Goal: Task Accomplishment & Management: Use online tool/utility

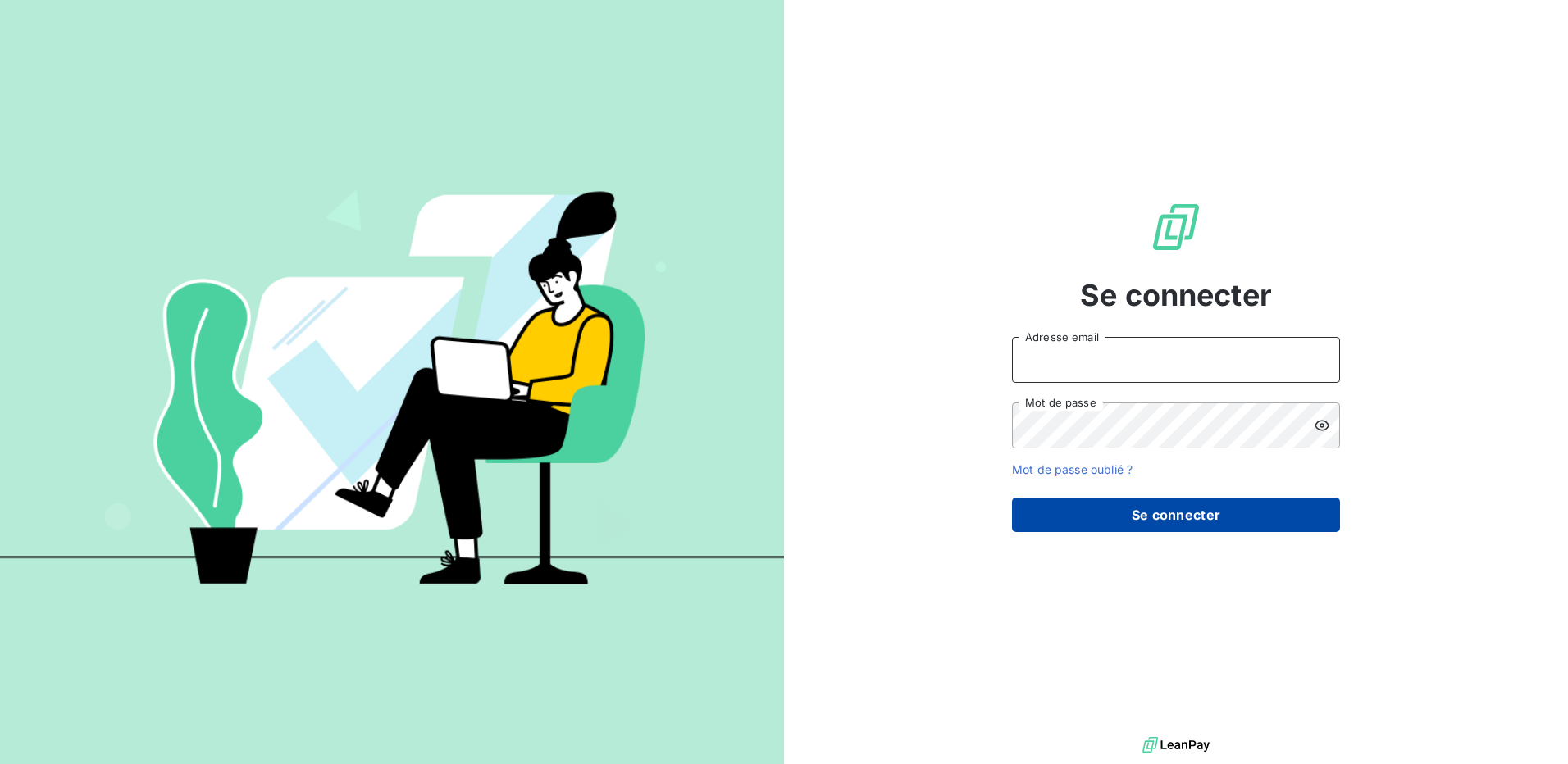
type input "[EMAIL_ADDRESS][DOMAIN_NAME]"
click at [1230, 519] on button "Se connecter" at bounding box center [1176, 515] width 329 height 35
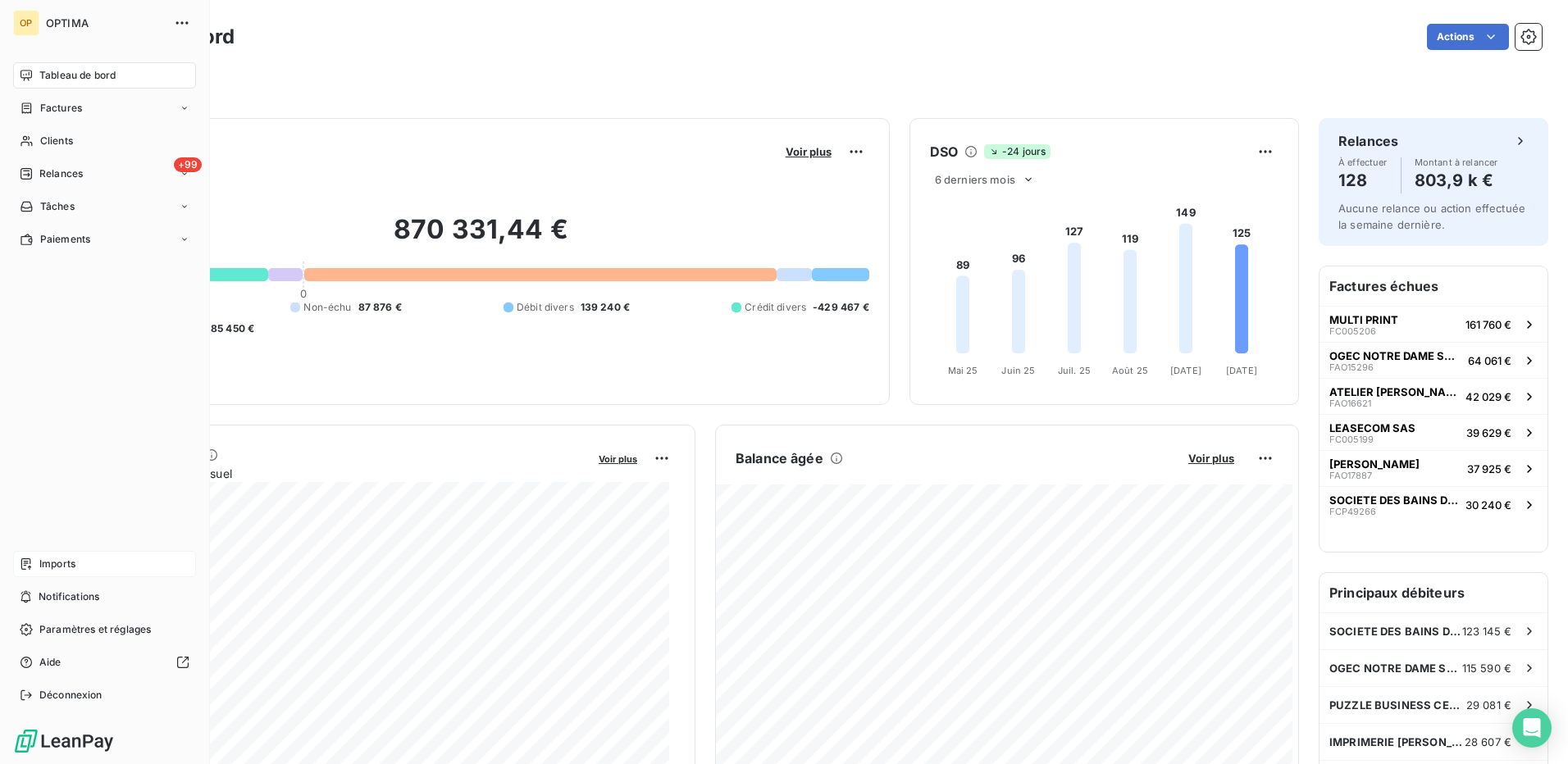
click at [29, 569] on icon at bounding box center [25, 564] width 10 height 12
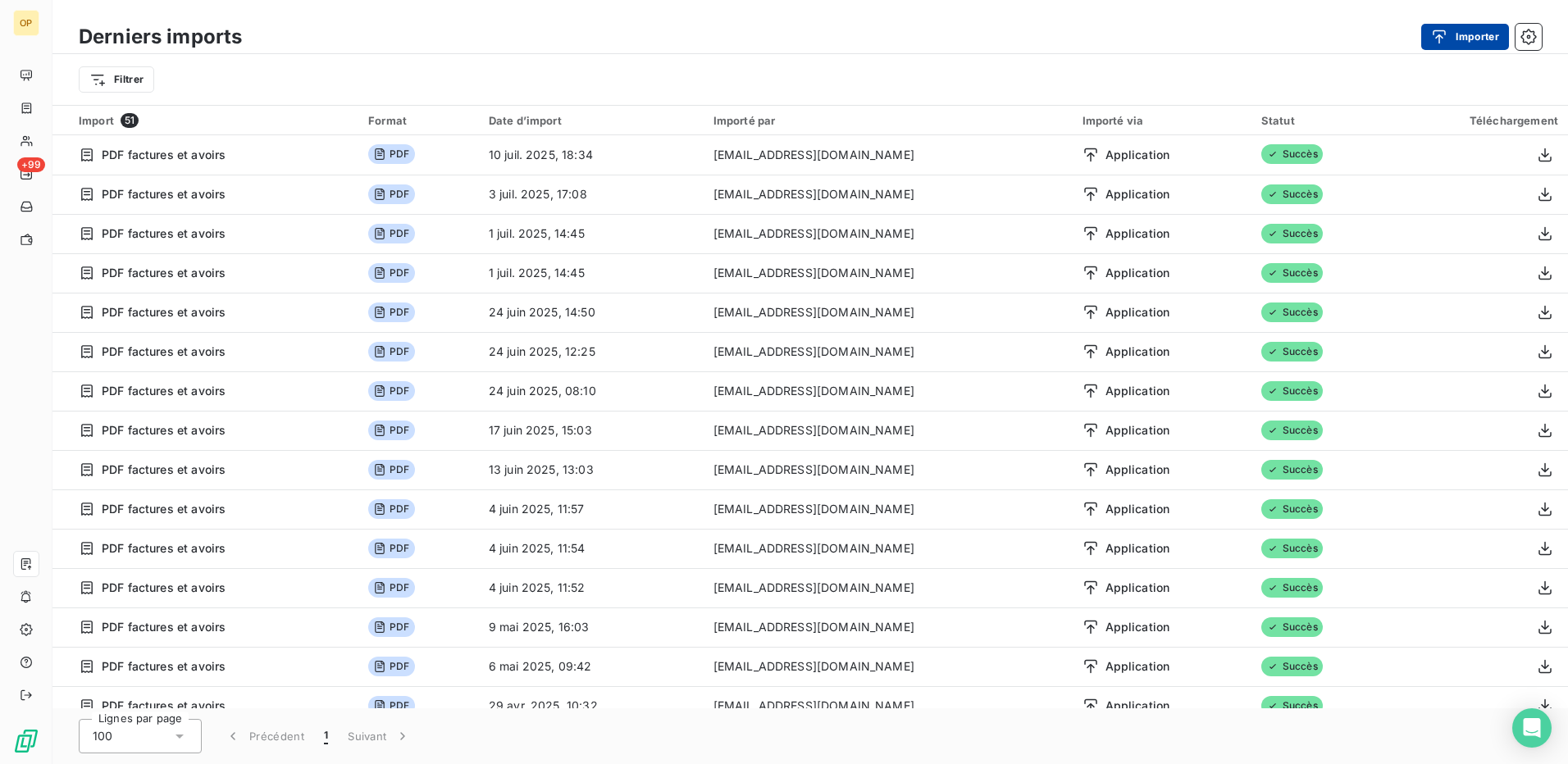
click at [1457, 29] on button "Importer" at bounding box center [1465, 36] width 87 height 26
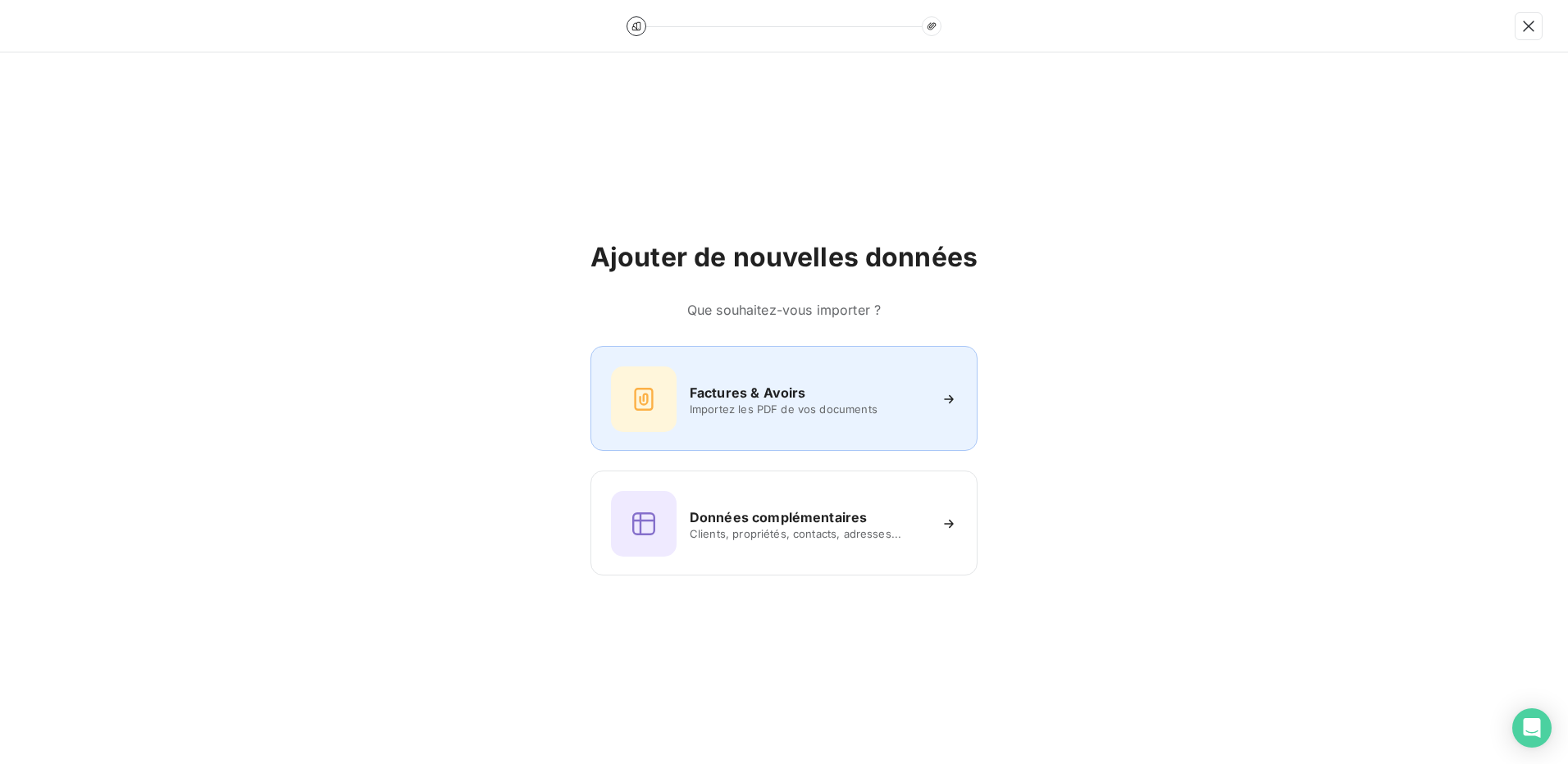
click at [772, 395] on h6 "Factures & Avoirs" at bounding box center [748, 393] width 116 height 20
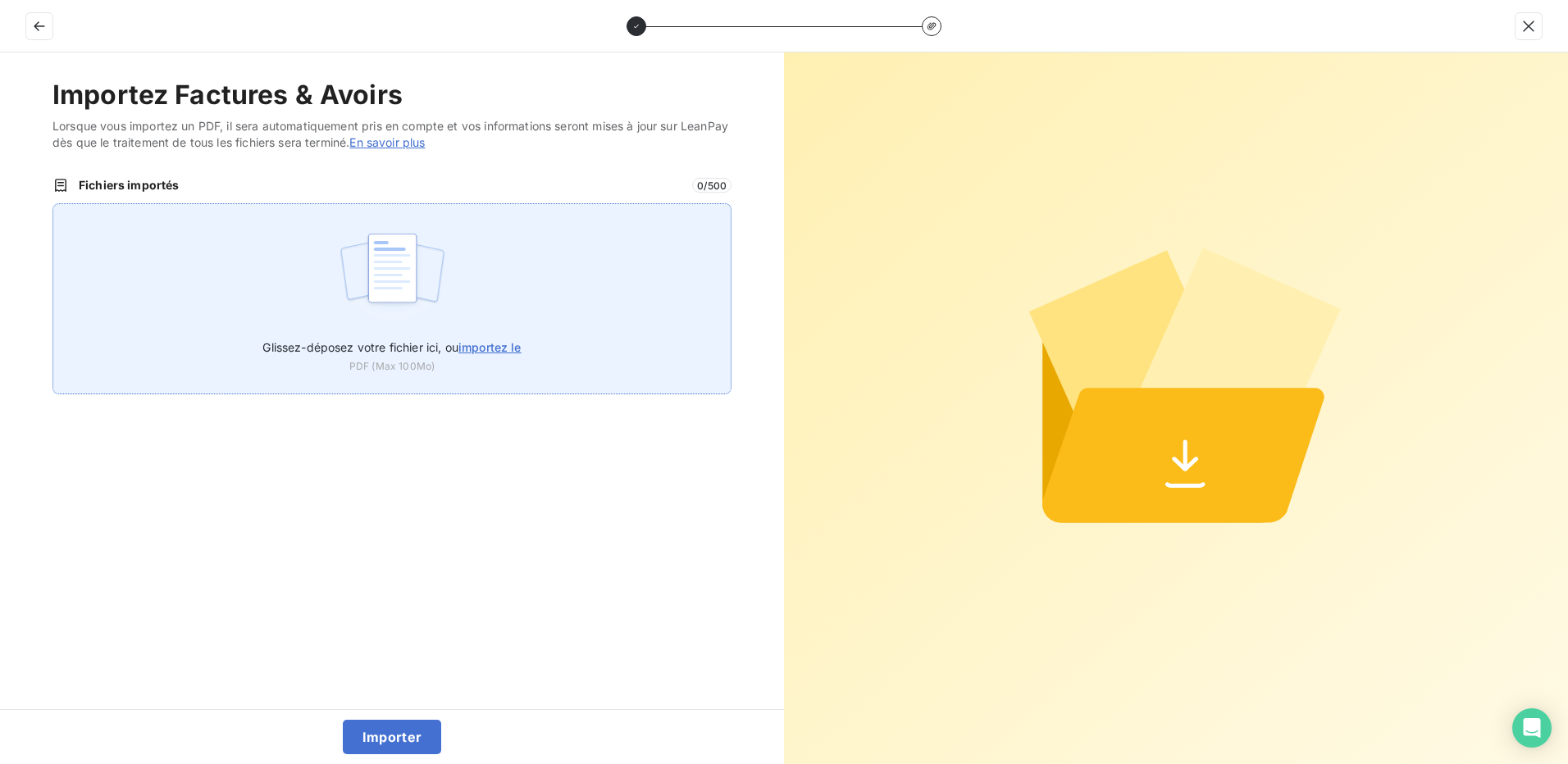
click at [474, 348] on span "importez le" at bounding box center [490, 347] width 63 height 14
click at [54, 204] on input "Glissez-déposez votre fichier ici, ou importez le" at bounding box center [53, 204] width 1 height 1
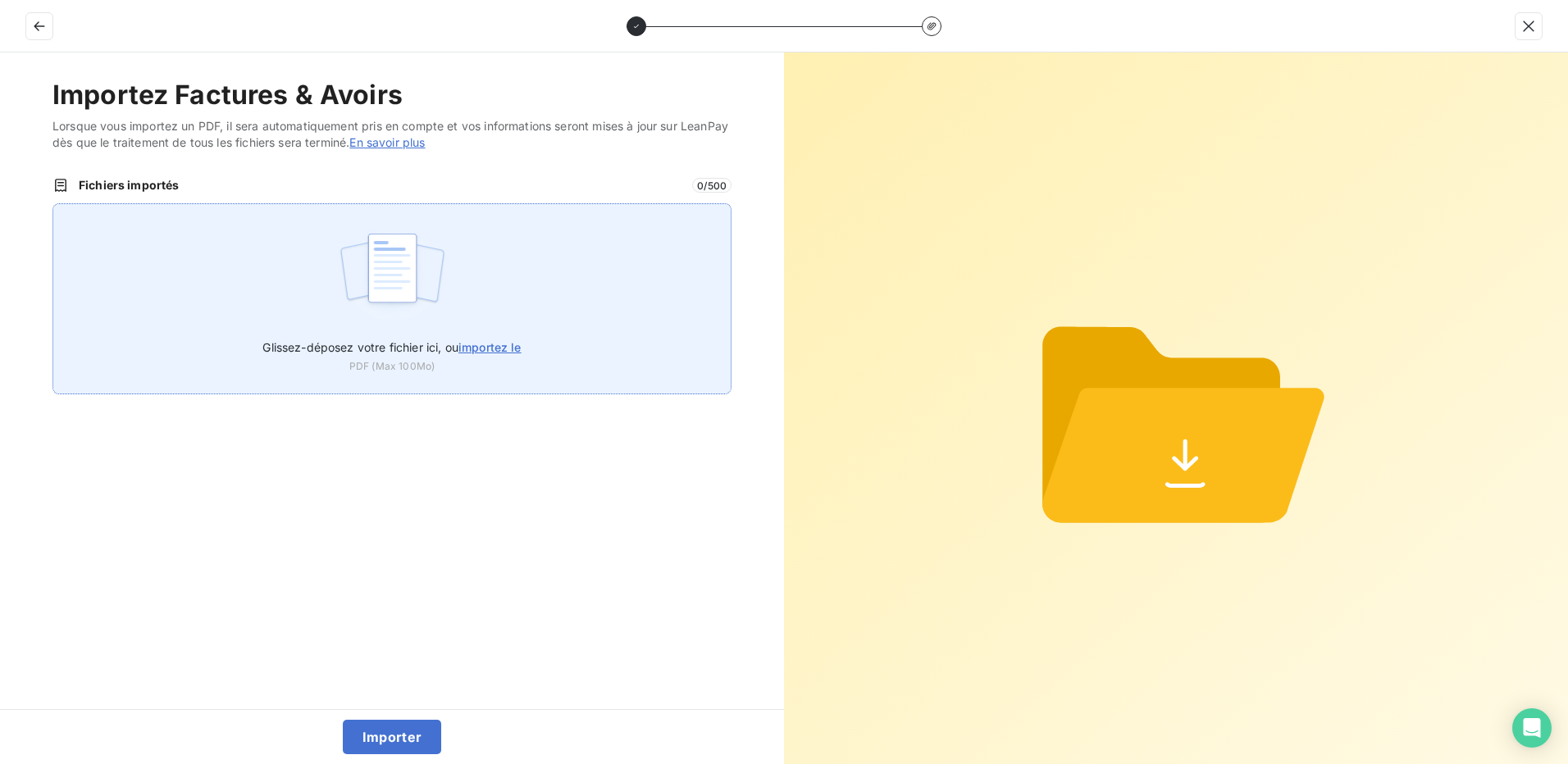
type input "C:\fakepath\IMPORT LEANPAY.pdf"
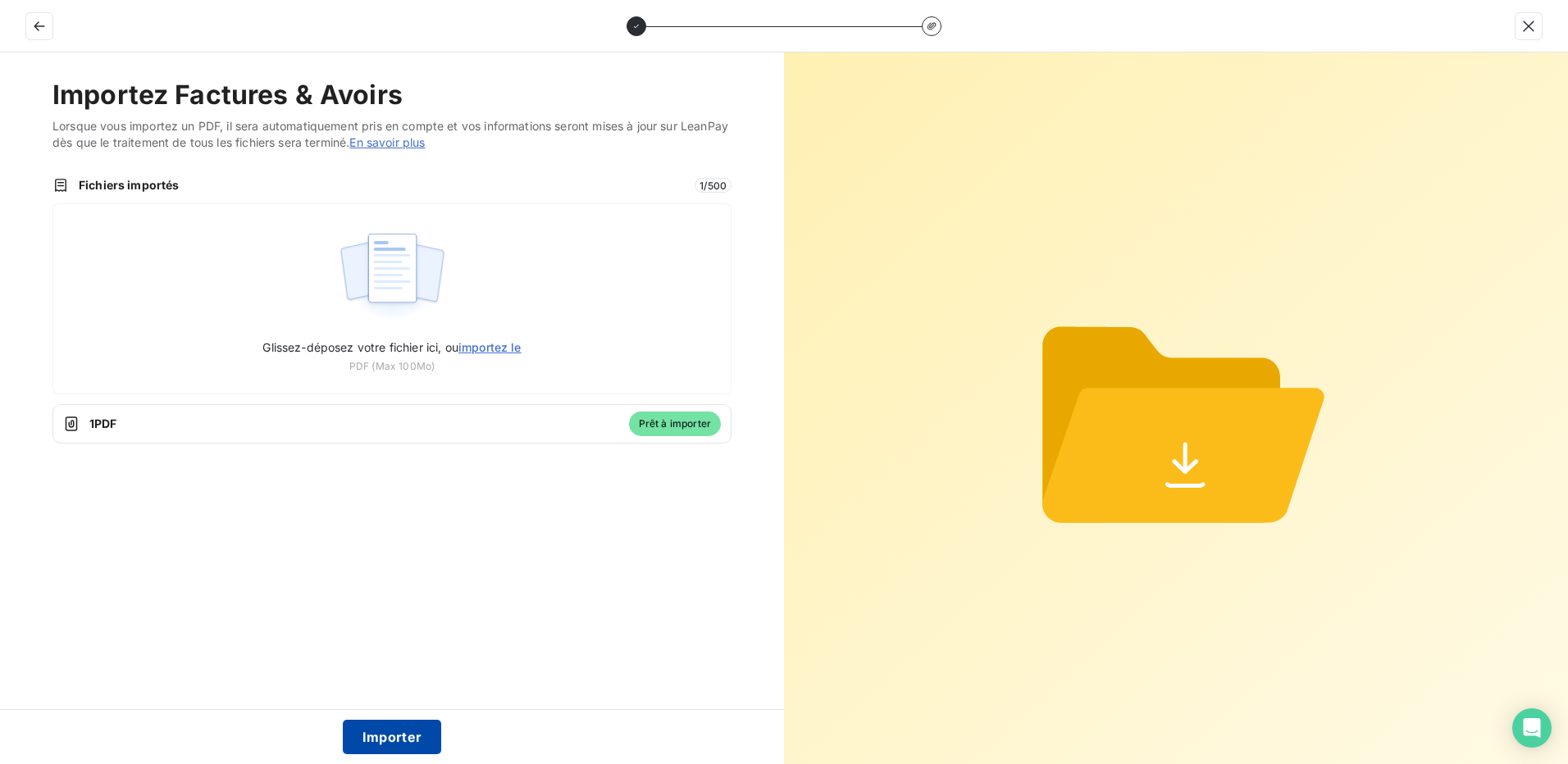
click at [390, 736] on button "Importer" at bounding box center [392, 737] width 99 height 35
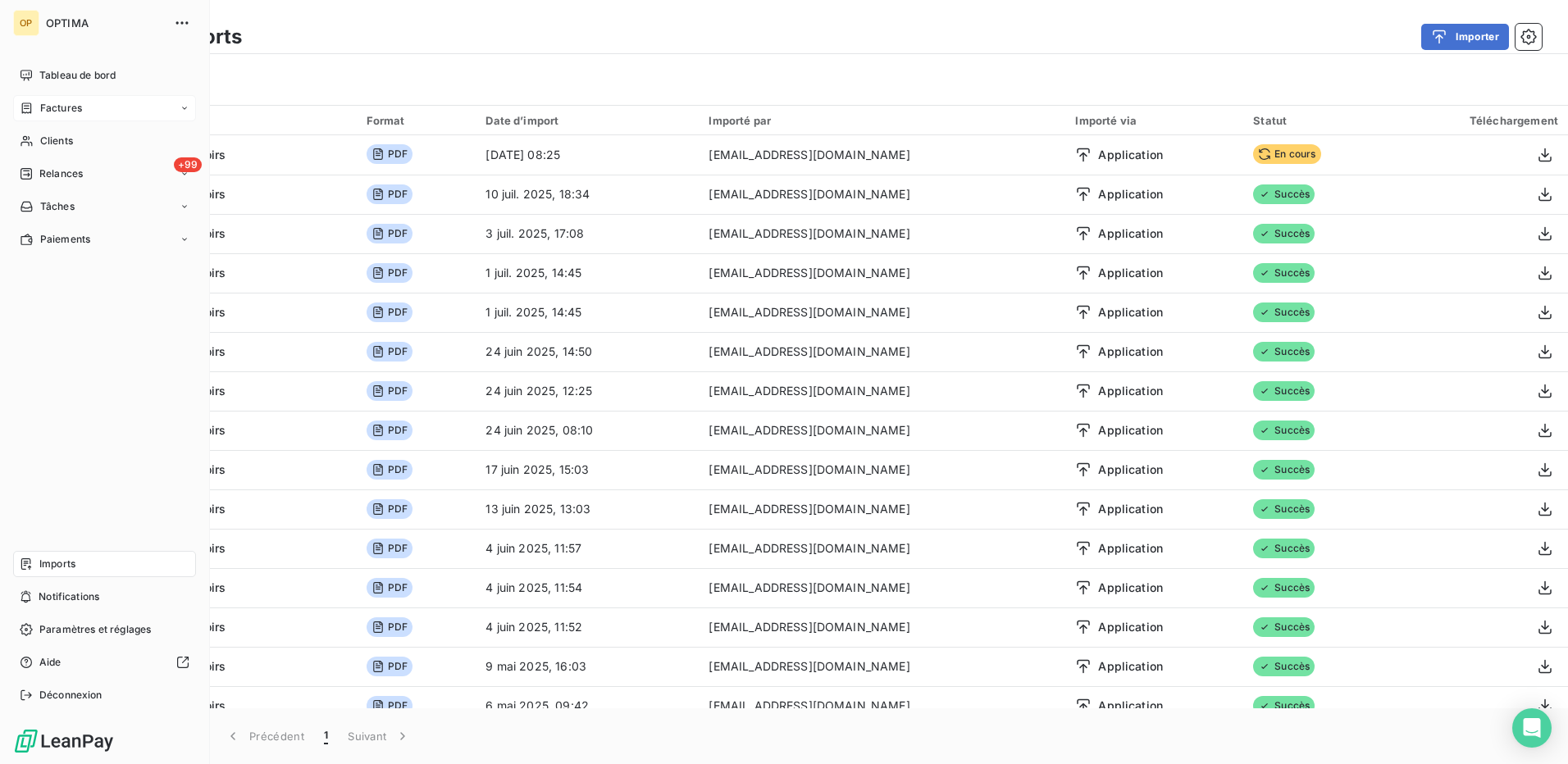
click at [63, 100] on div "Factures" at bounding box center [104, 108] width 183 height 26
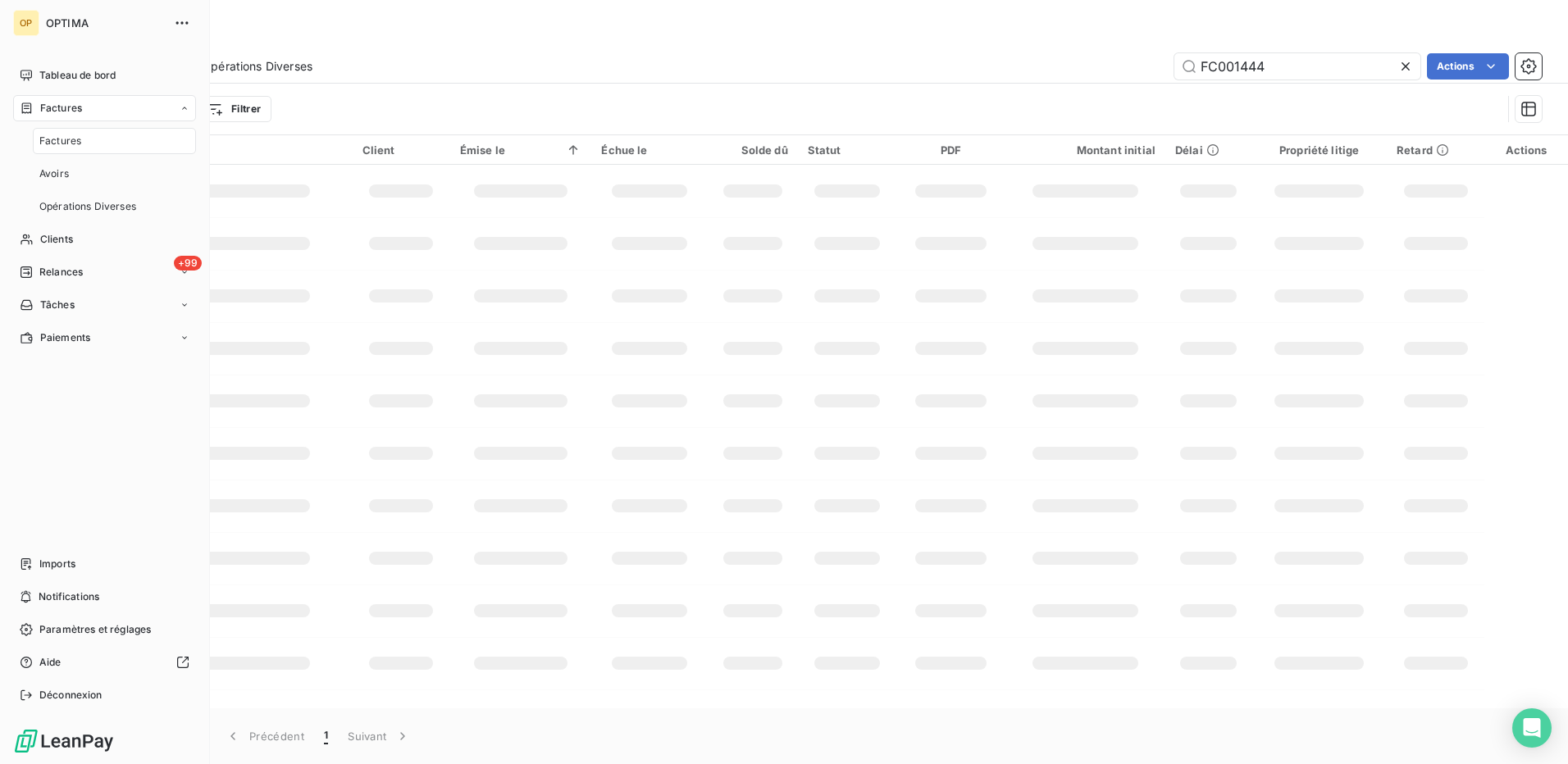
click at [57, 133] on div "Factures" at bounding box center [114, 141] width 163 height 26
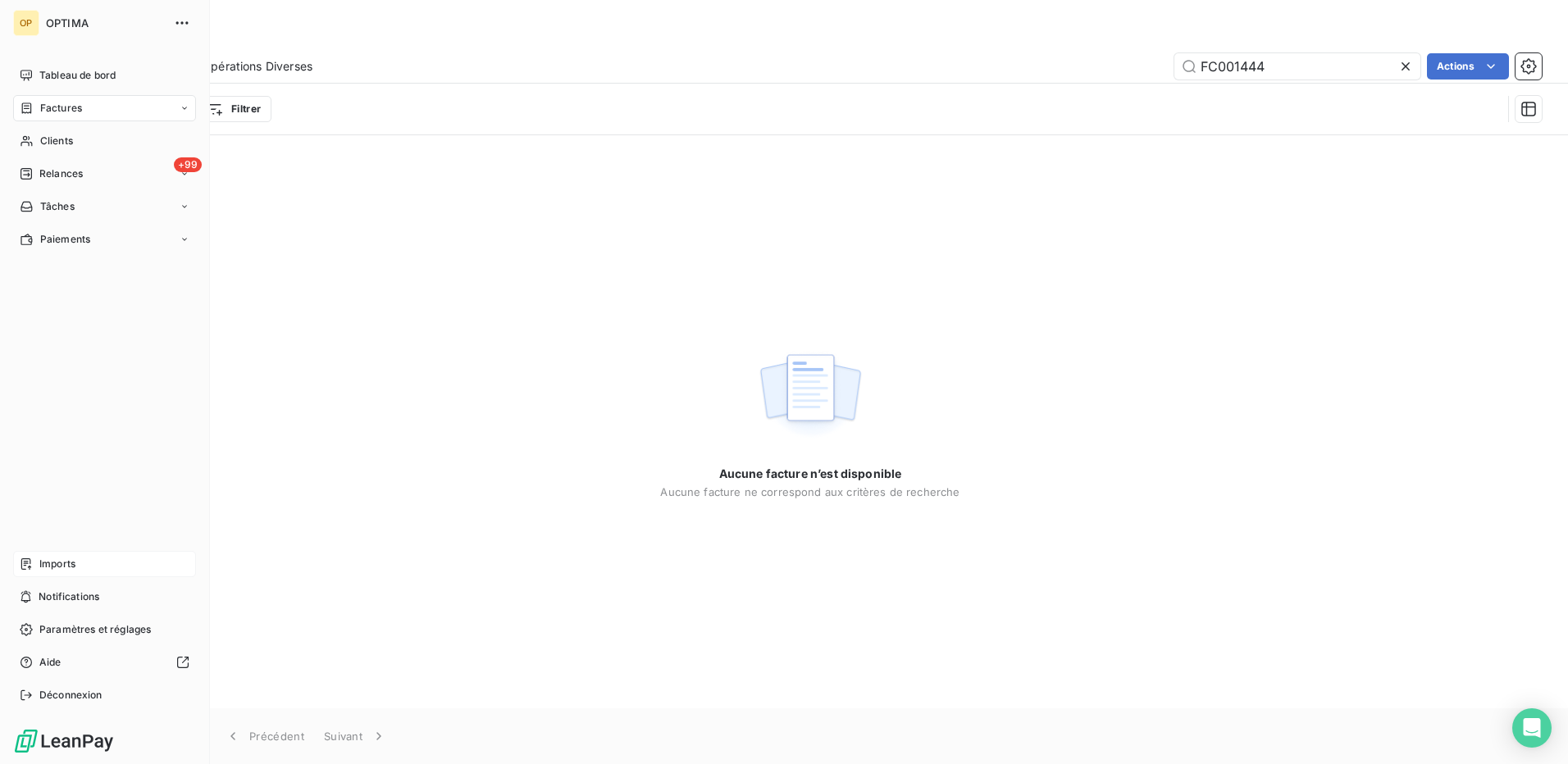
click at [59, 557] on span "Imports" at bounding box center [57, 564] width 36 height 15
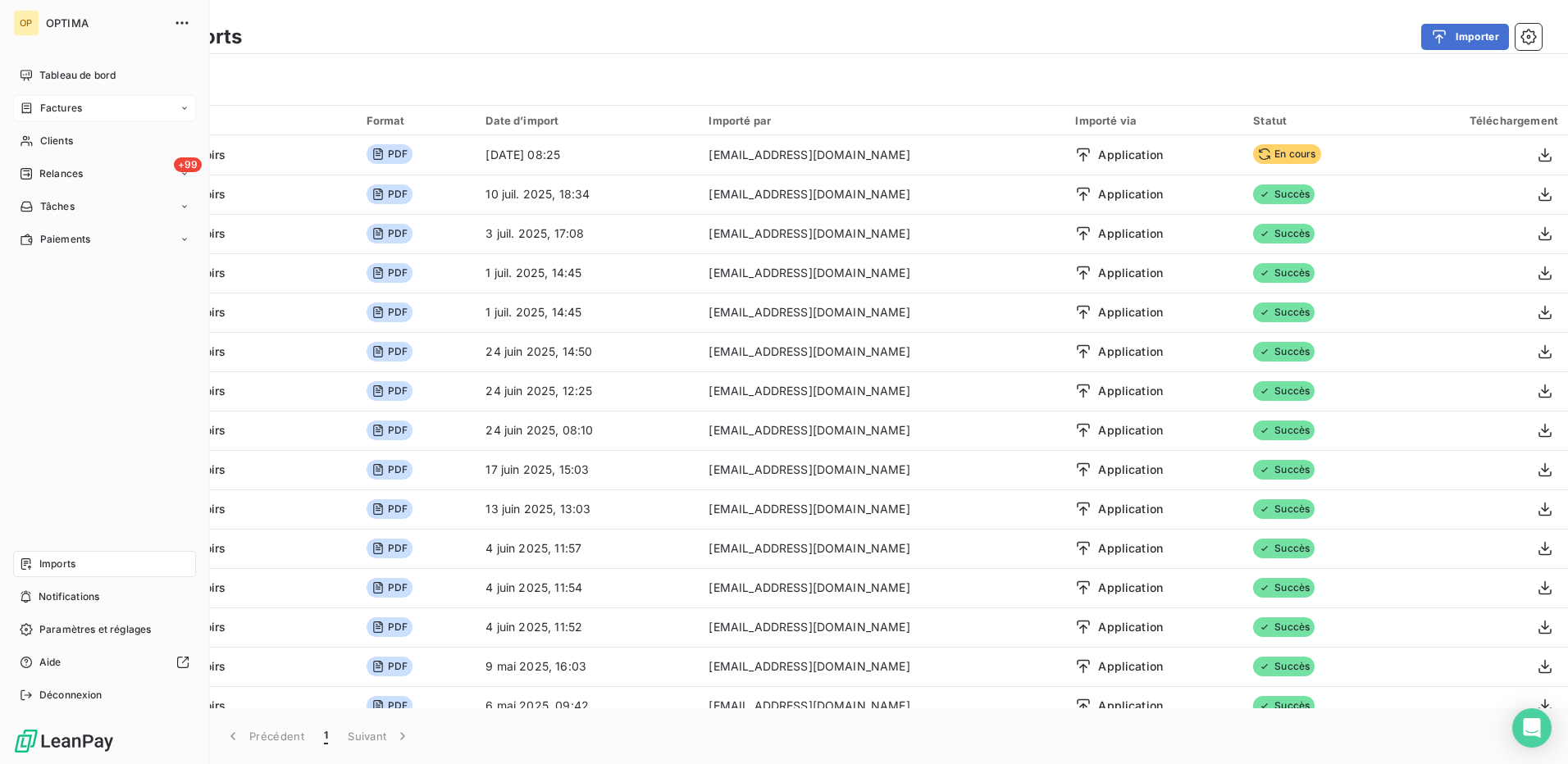
click at [48, 108] on span "Factures" at bounding box center [61, 108] width 42 height 15
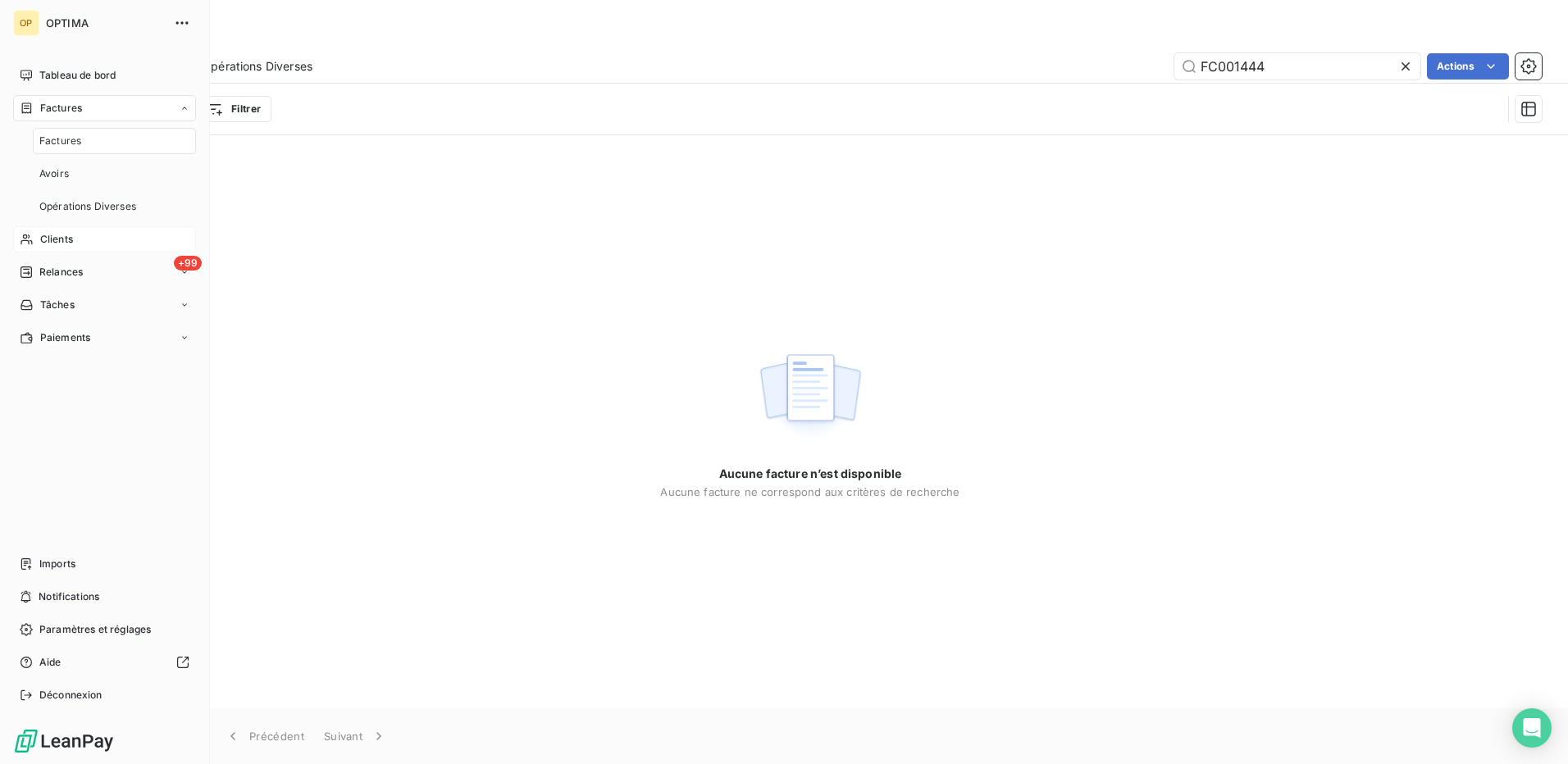
click at [62, 238] on span "Clients" at bounding box center [56, 239] width 33 height 15
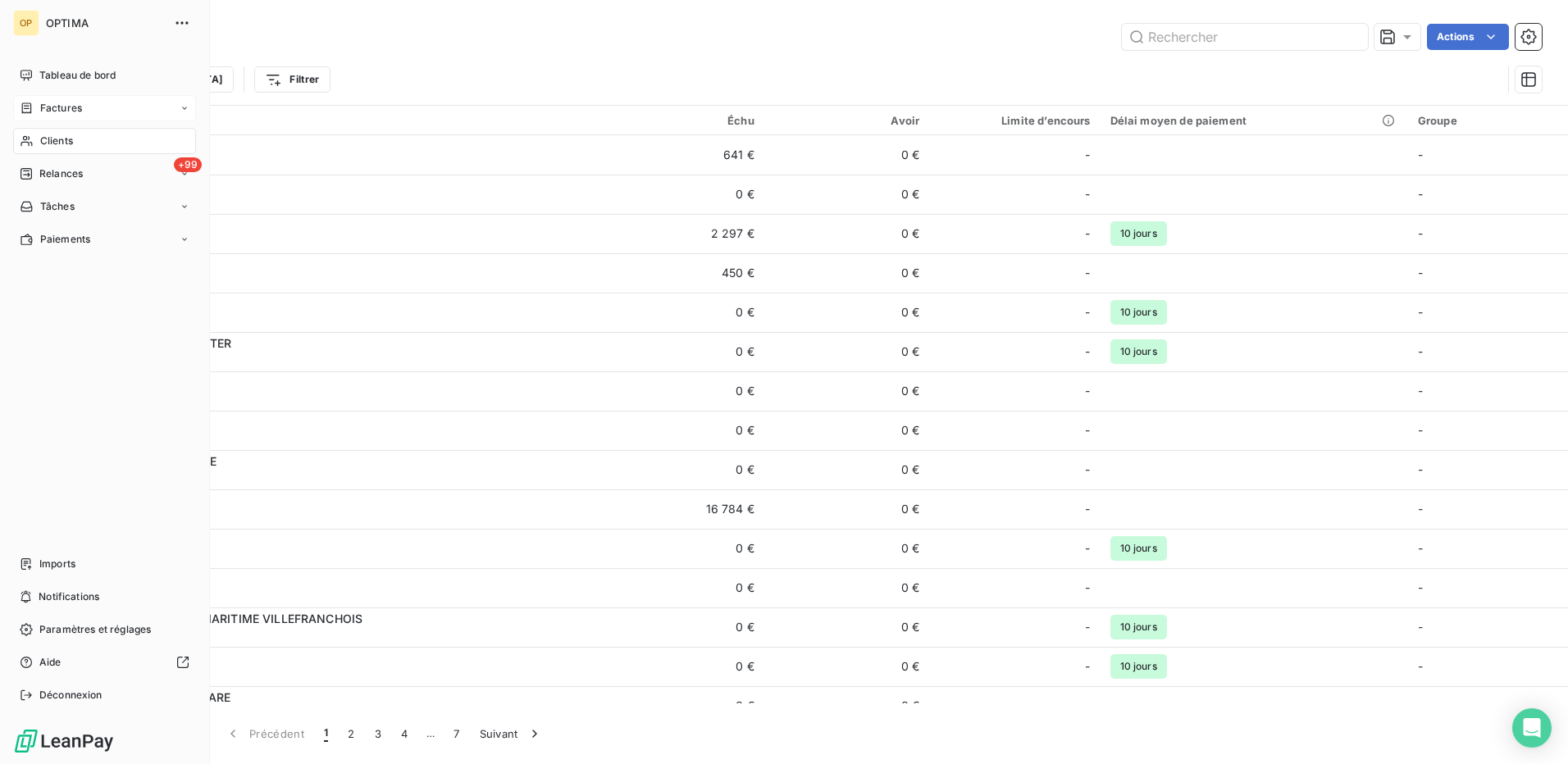
click at [38, 104] on div "Factures" at bounding box center [51, 108] width 63 height 15
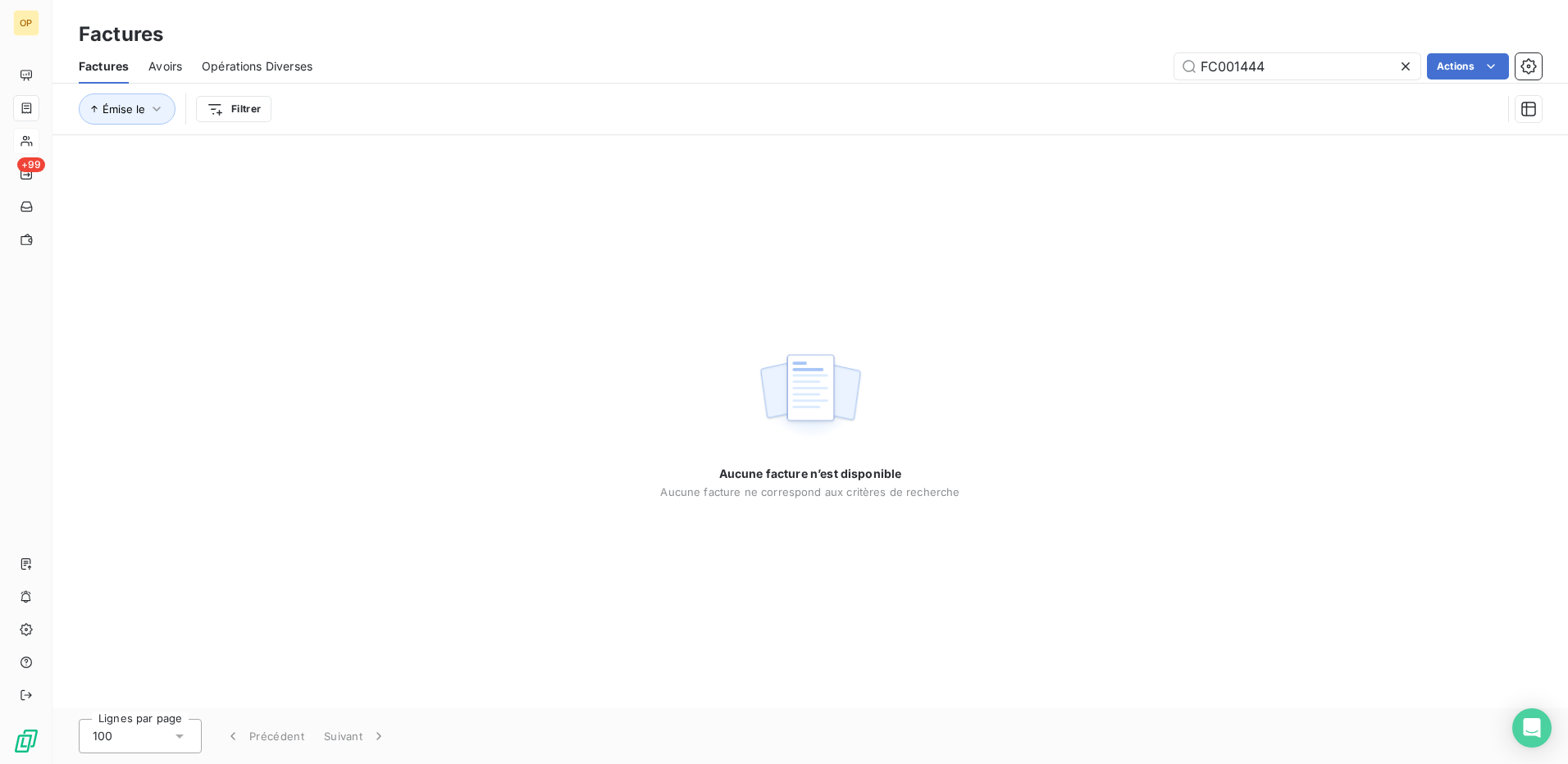
drag, startPoint x: 1298, startPoint y: 66, endPoint x: 1145, endPoint y: 66, distance: 153.0
click at [1145, 66] on div "FC001444 Actions" at bounding box center [937, 66] width 1210 height 26
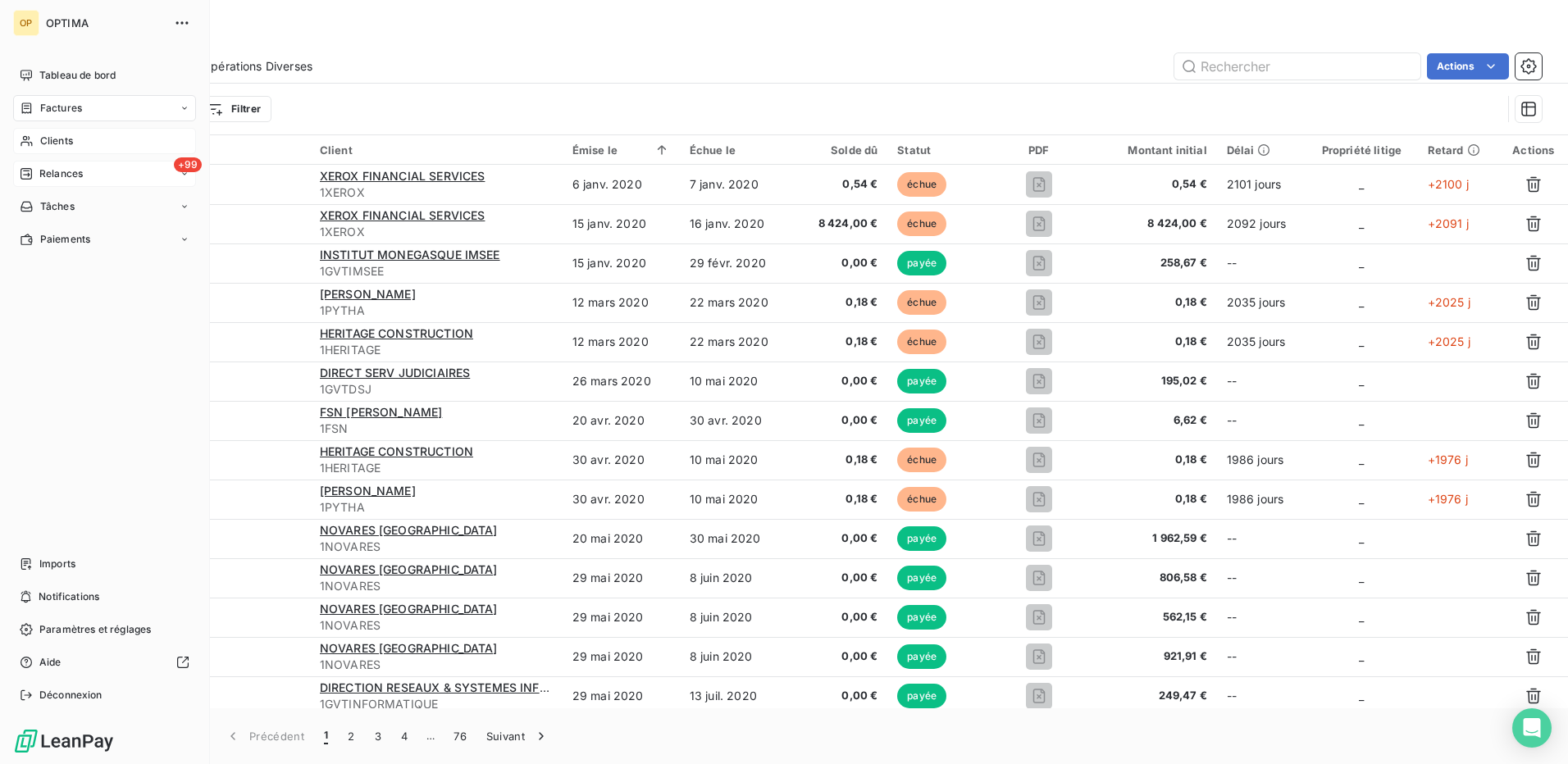
click at [56, 168] on span "Relances" at bounding box center [61, 174] width 44 height 15
click at [55, 201] on span "À effectuer" at bounding box center [66, 206] width 54 height 15
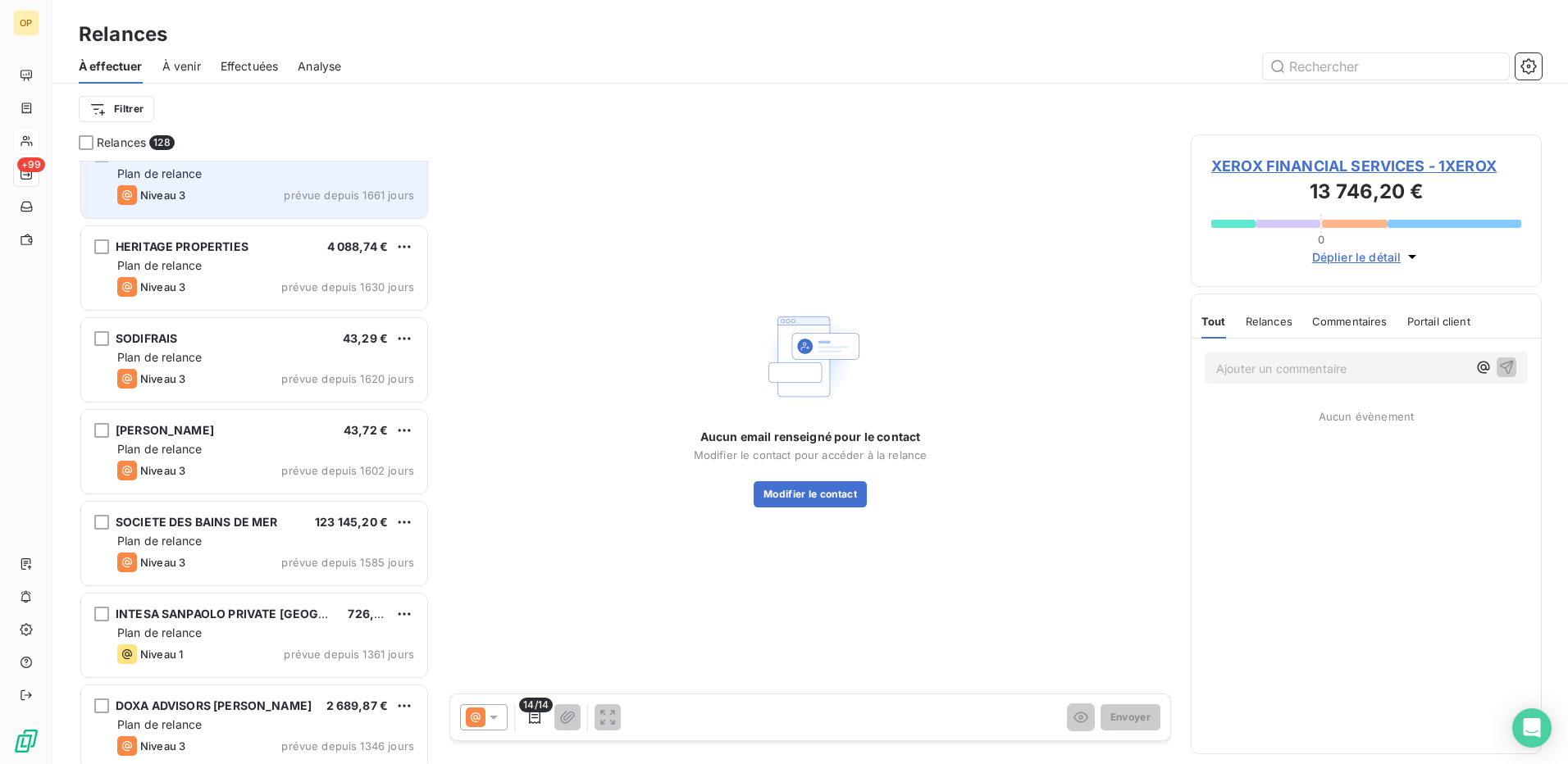
scroll to position [657, 0]
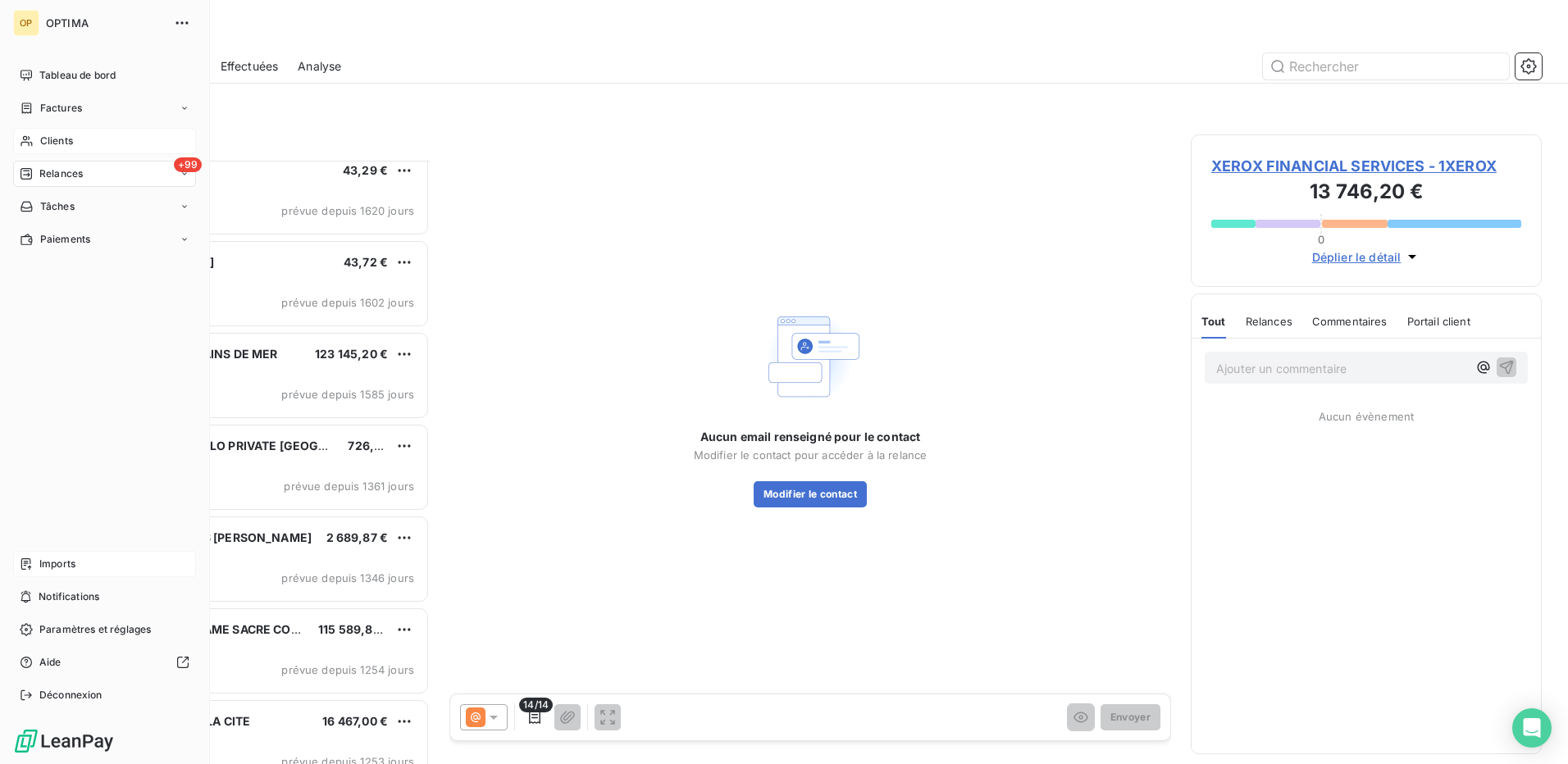
click at [52, 570] on span "Imports" at bounding box center [57, 564] width 36 height 15
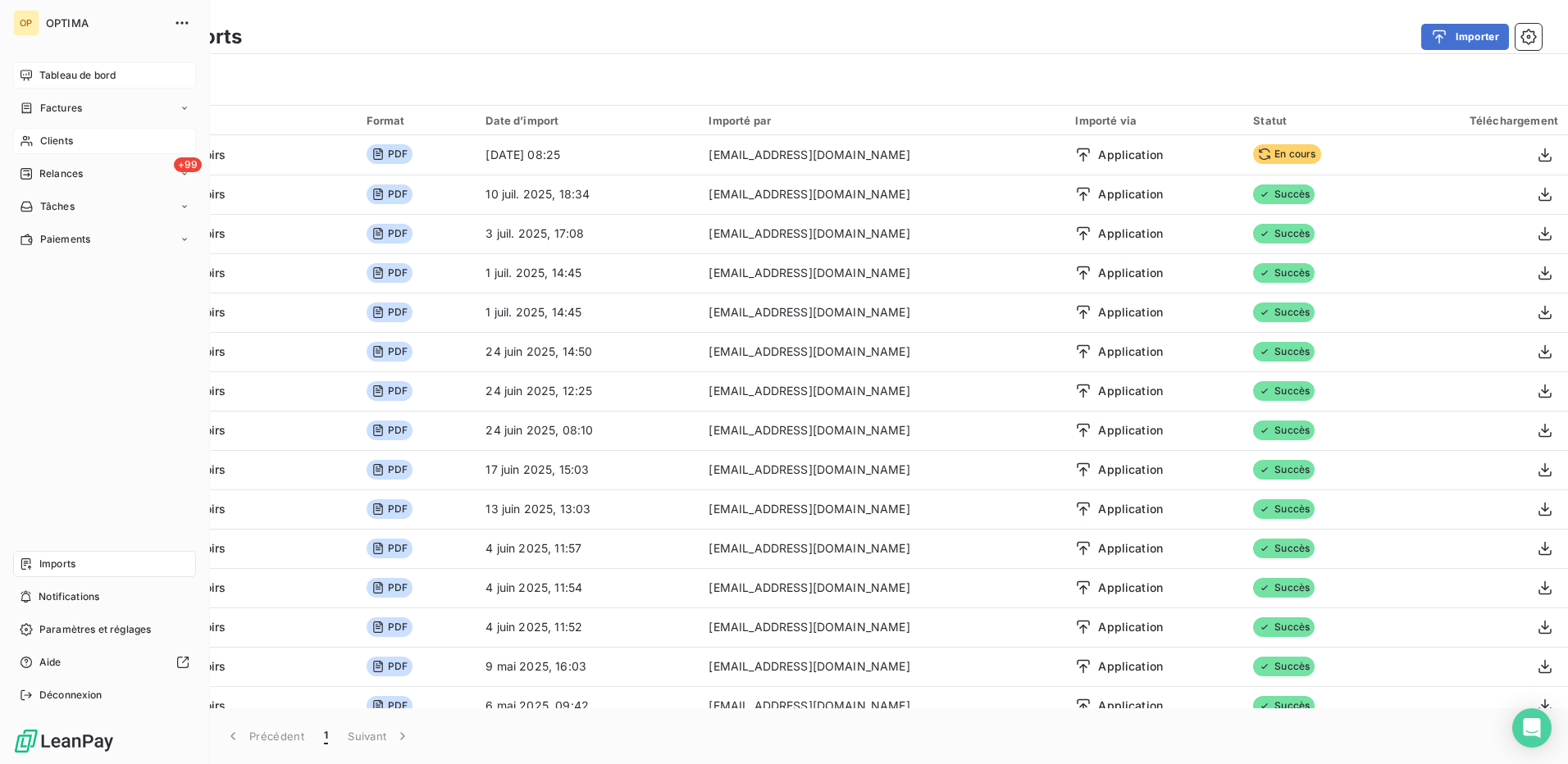
click at [46, 75] on span "Tableau de bord" at bounding box center [77, 75] width 76 height 15
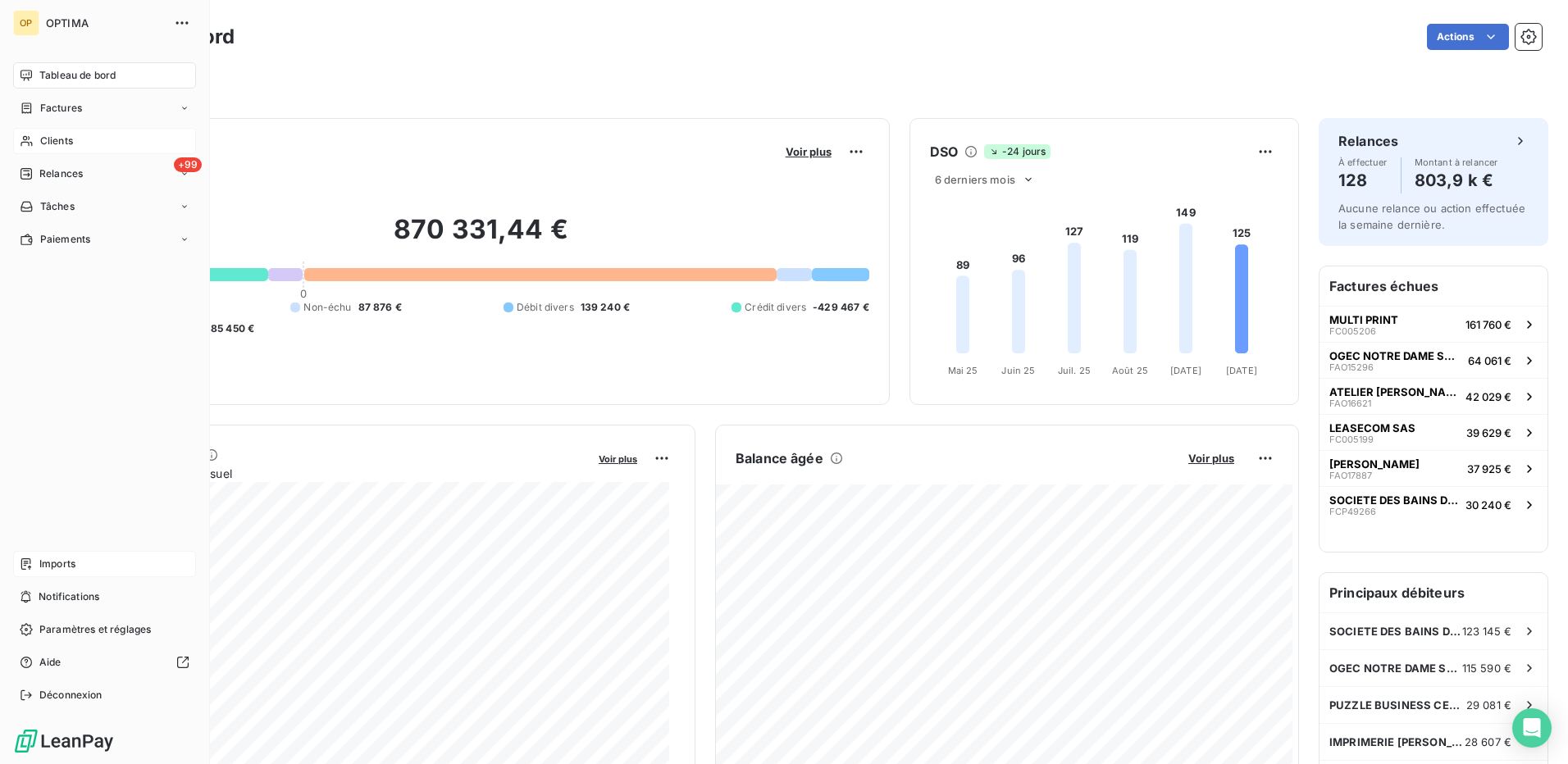
click at [51, 561] on span "Imports" at bounding box center [57, 564] width 36 height 15
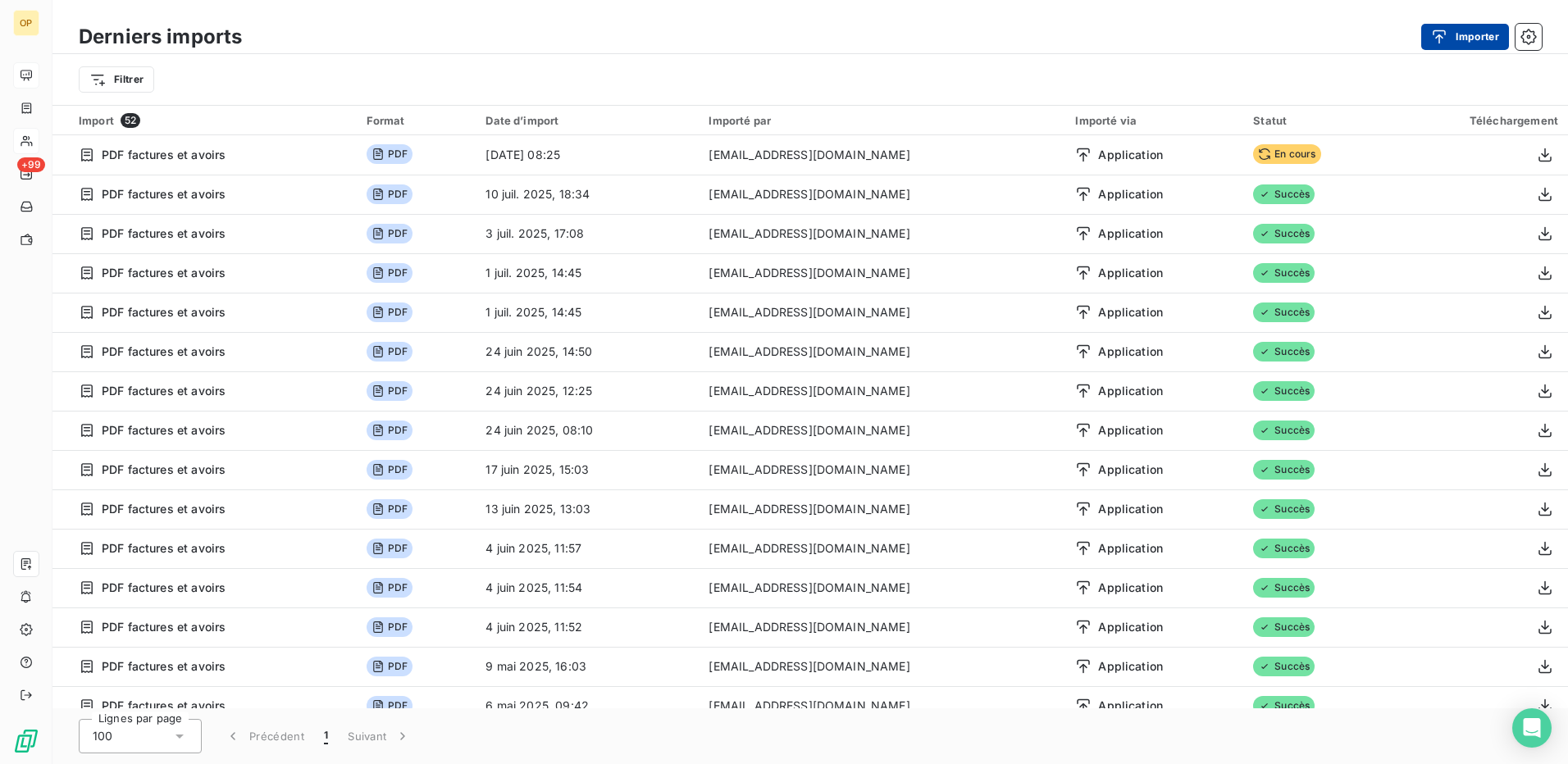
click at [1447, 34] on icon "button" at bounding box center [1440, 37] width 16 height 16
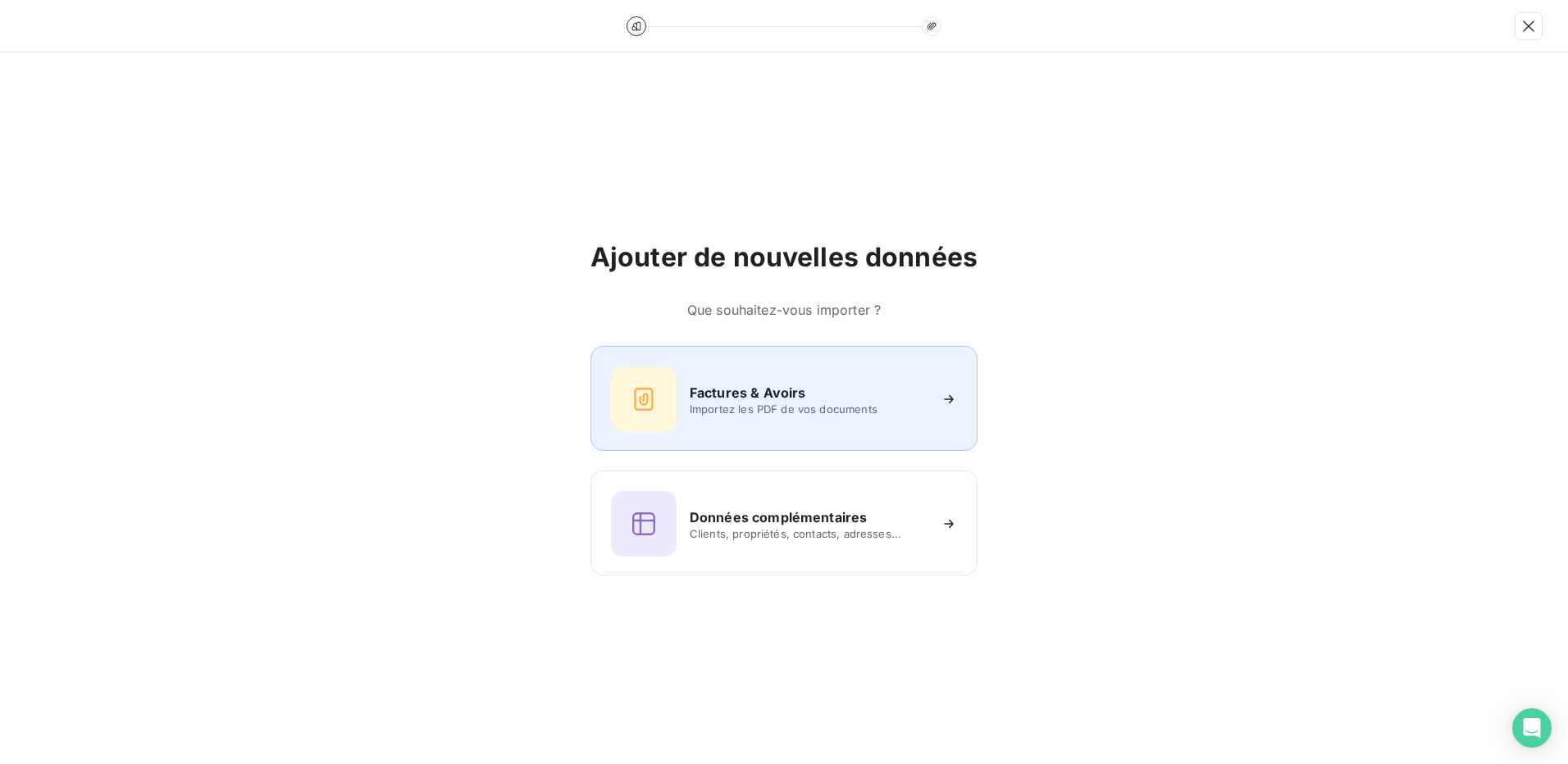
click at [814, 407] on span "Importez les PDF de vos documents" at bounding box center [808, 409] width 238 height 13
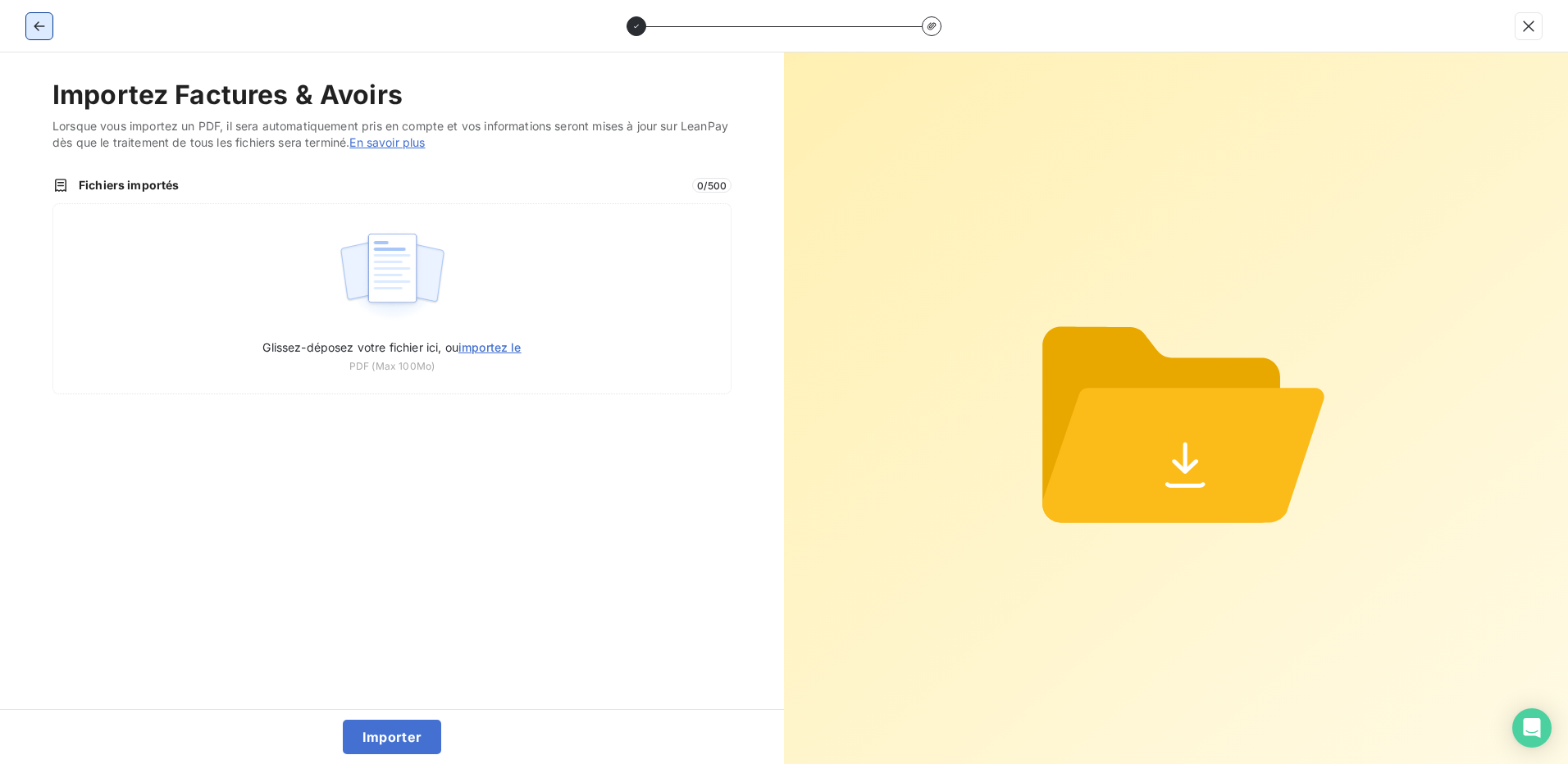
click at [42, 21] on icon "button" at bounding box center [39, 26] width 16 height 16
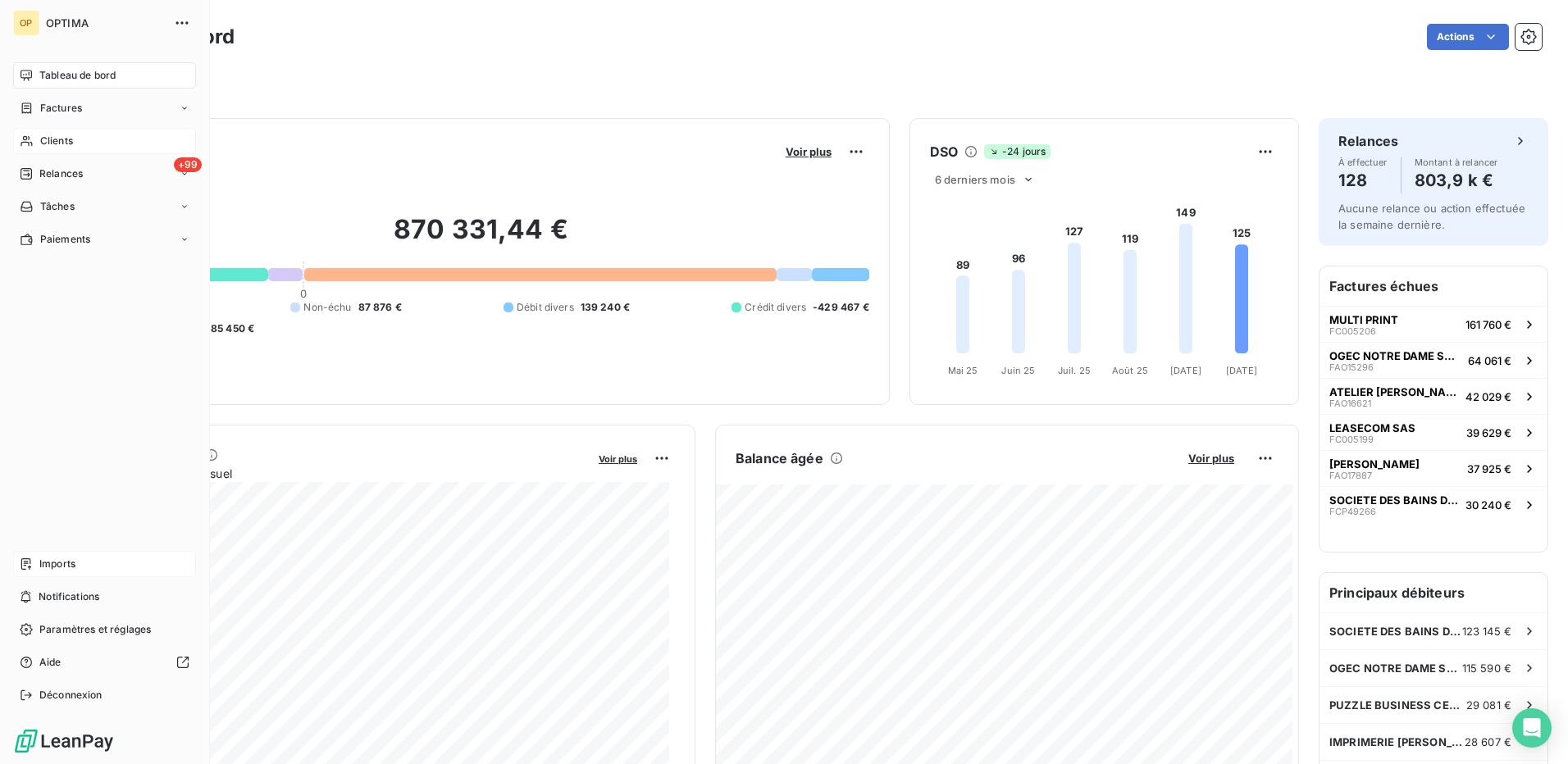
click at [48, 566] on span "Imports" at bounding box center [57, 564] width 36 height 15
click at [34, 562] on div "Imports" at bounding box center [104, 564] width 183 height 26
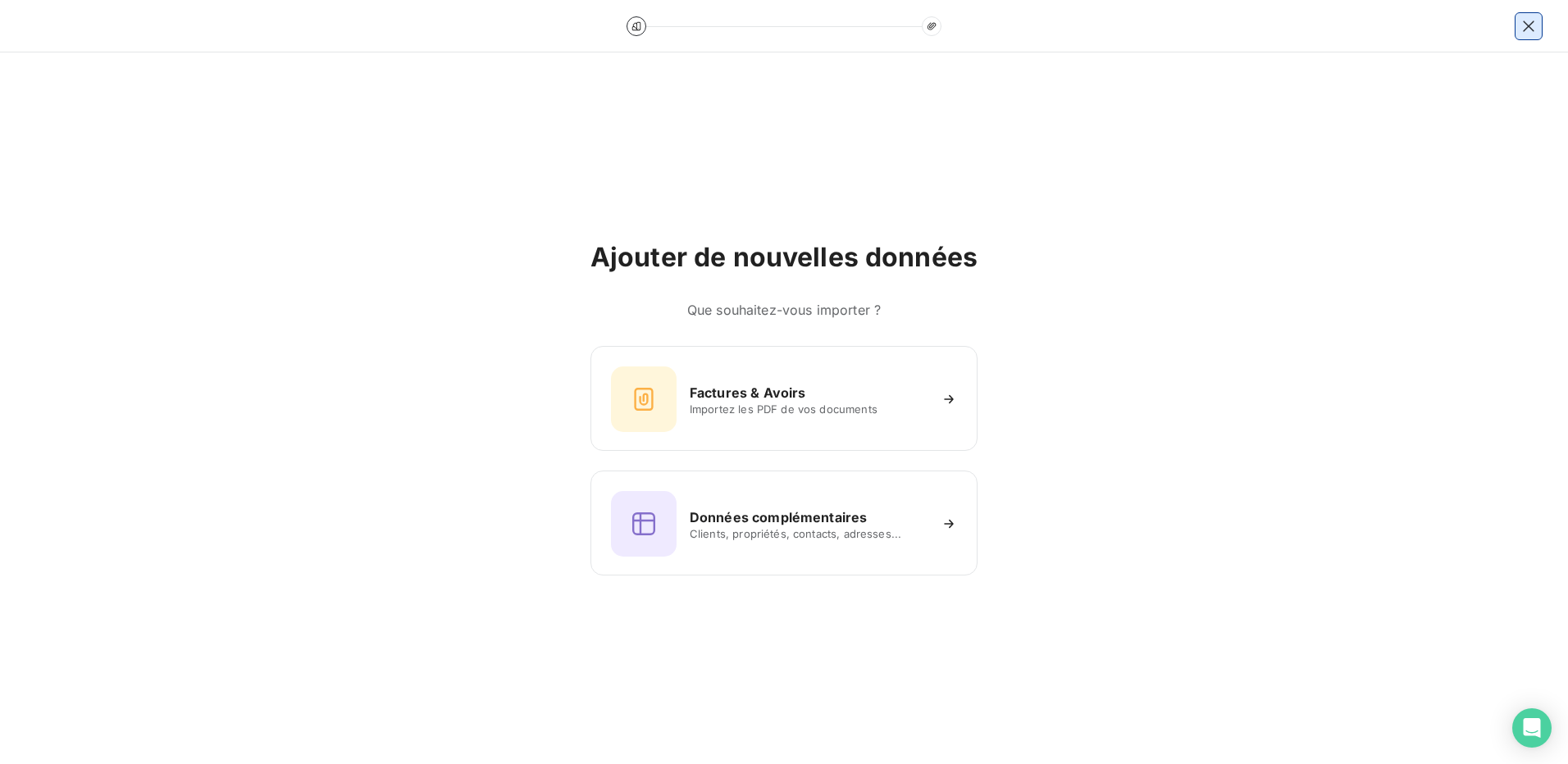
click at [1532, 21] on icon "button" at bounding box center [1529, 26] width 16 height 16
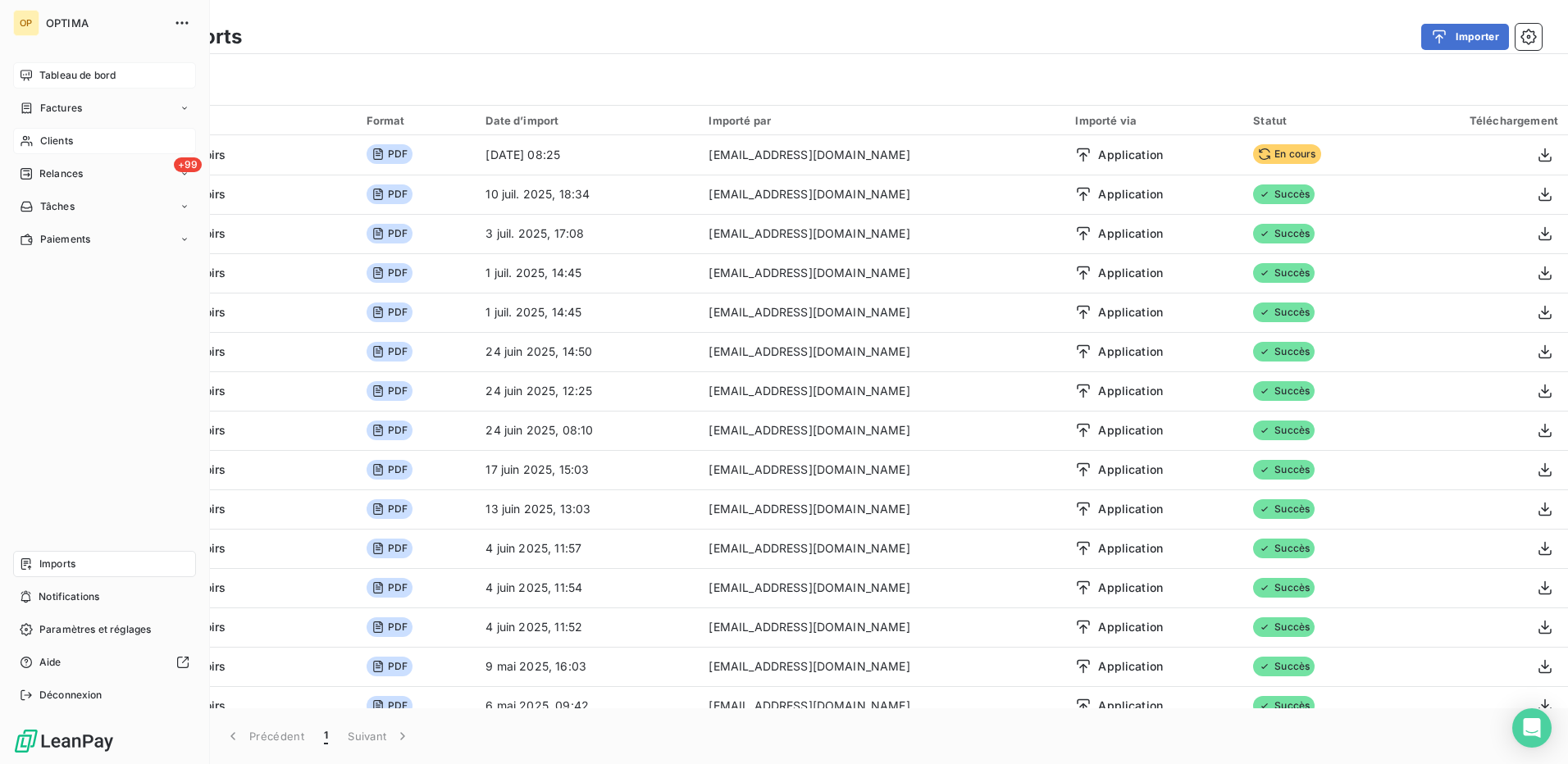
click at [36, 69] on div "Tableau de bord" at bounding box center [104, 75] width 183 height 26
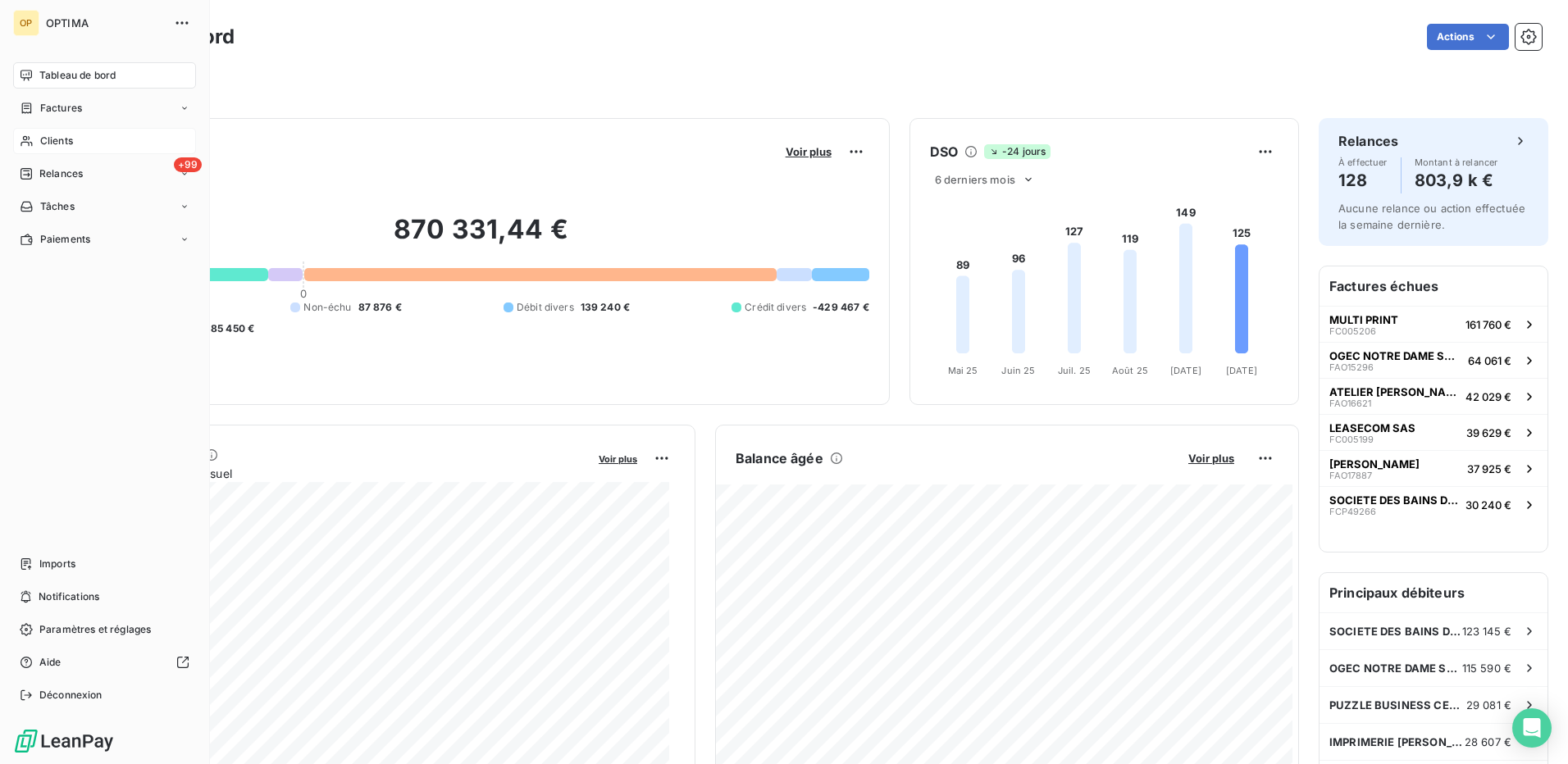
click at [56, 141] on span "Clients" at bounding box center [56, 141] width 33 height 15
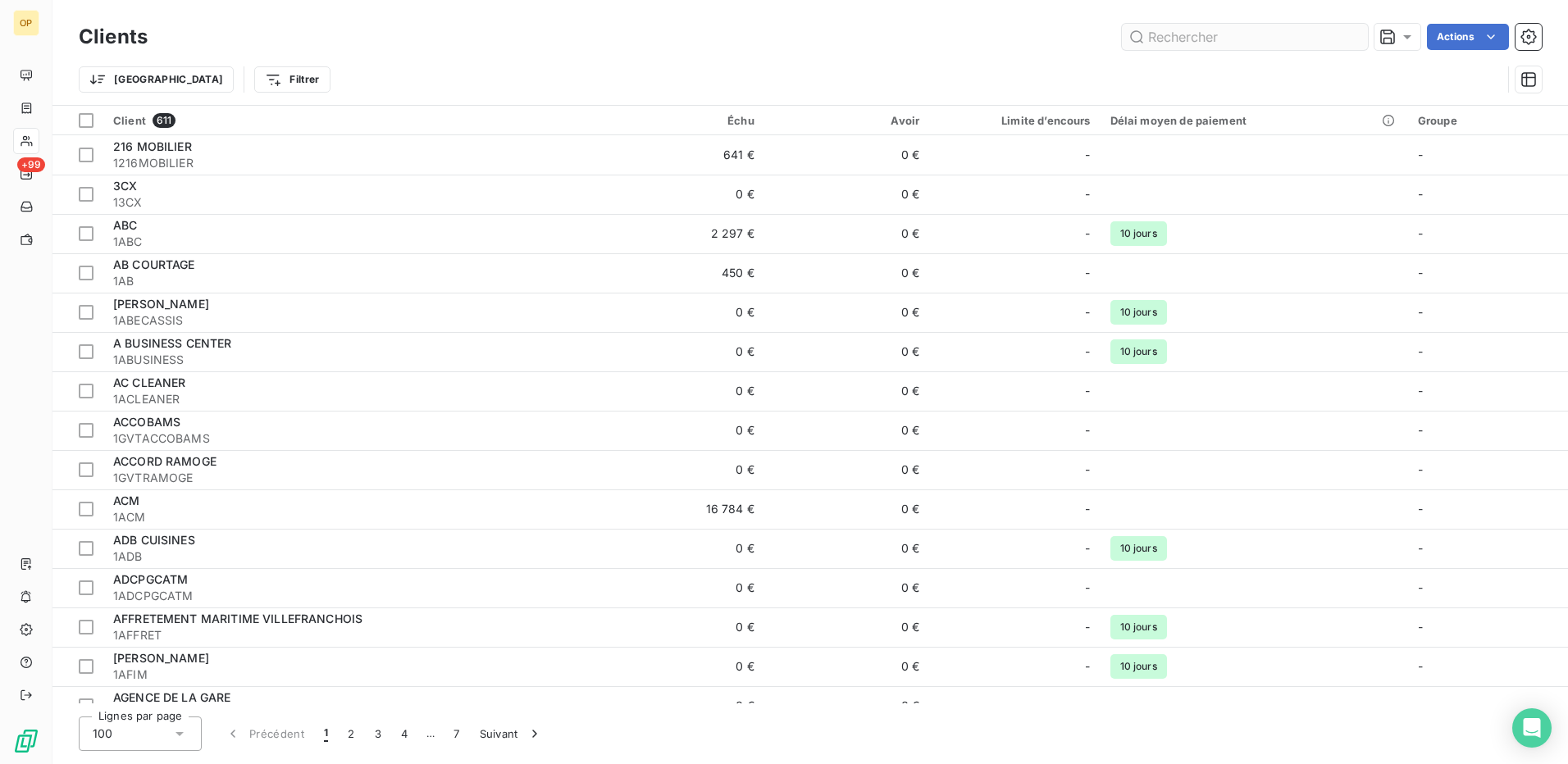
click at [1178, 37] on input "text" at bounding box center [1245, 36] width 246 height 26
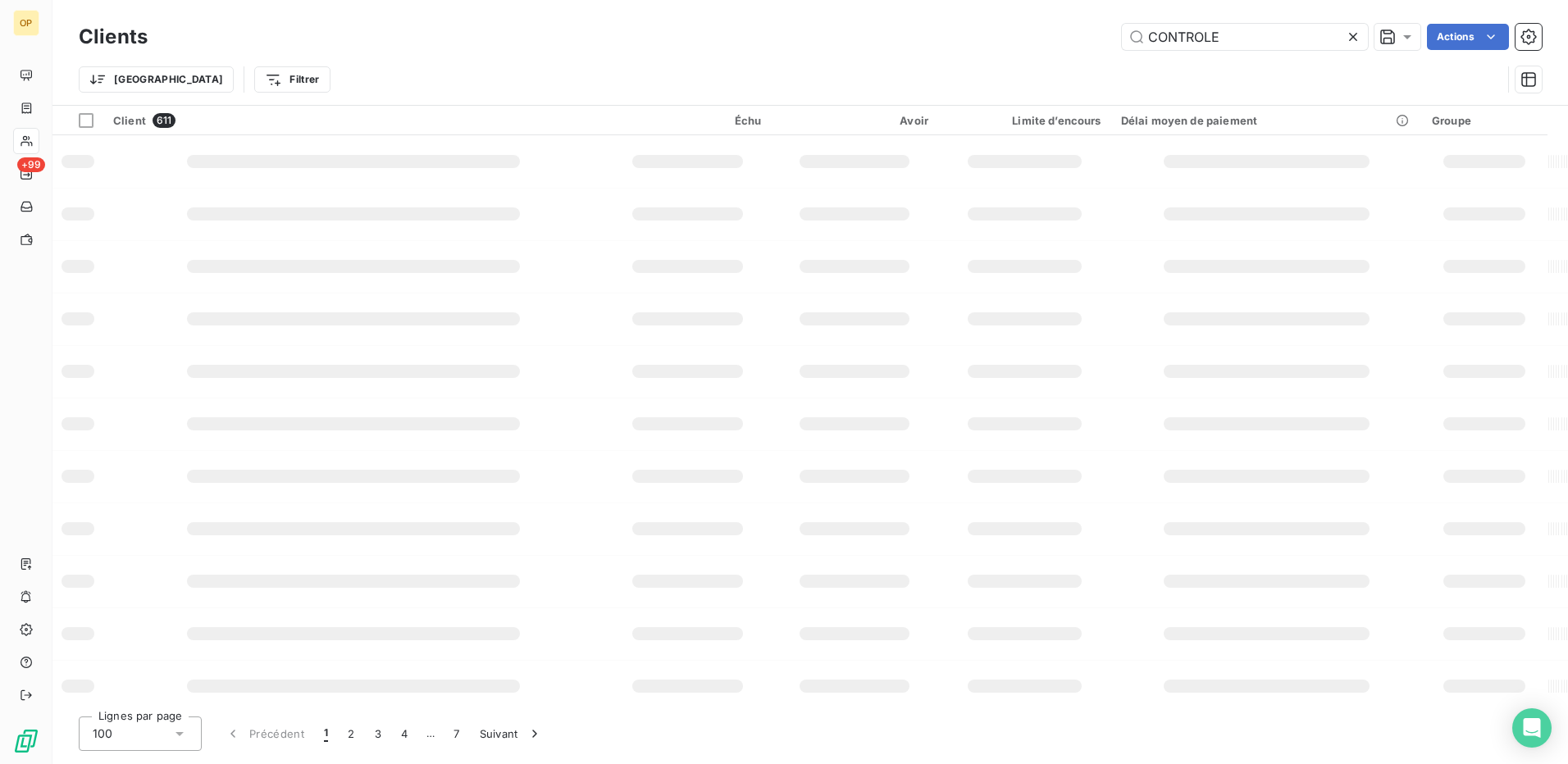
type input "CONTROLE"
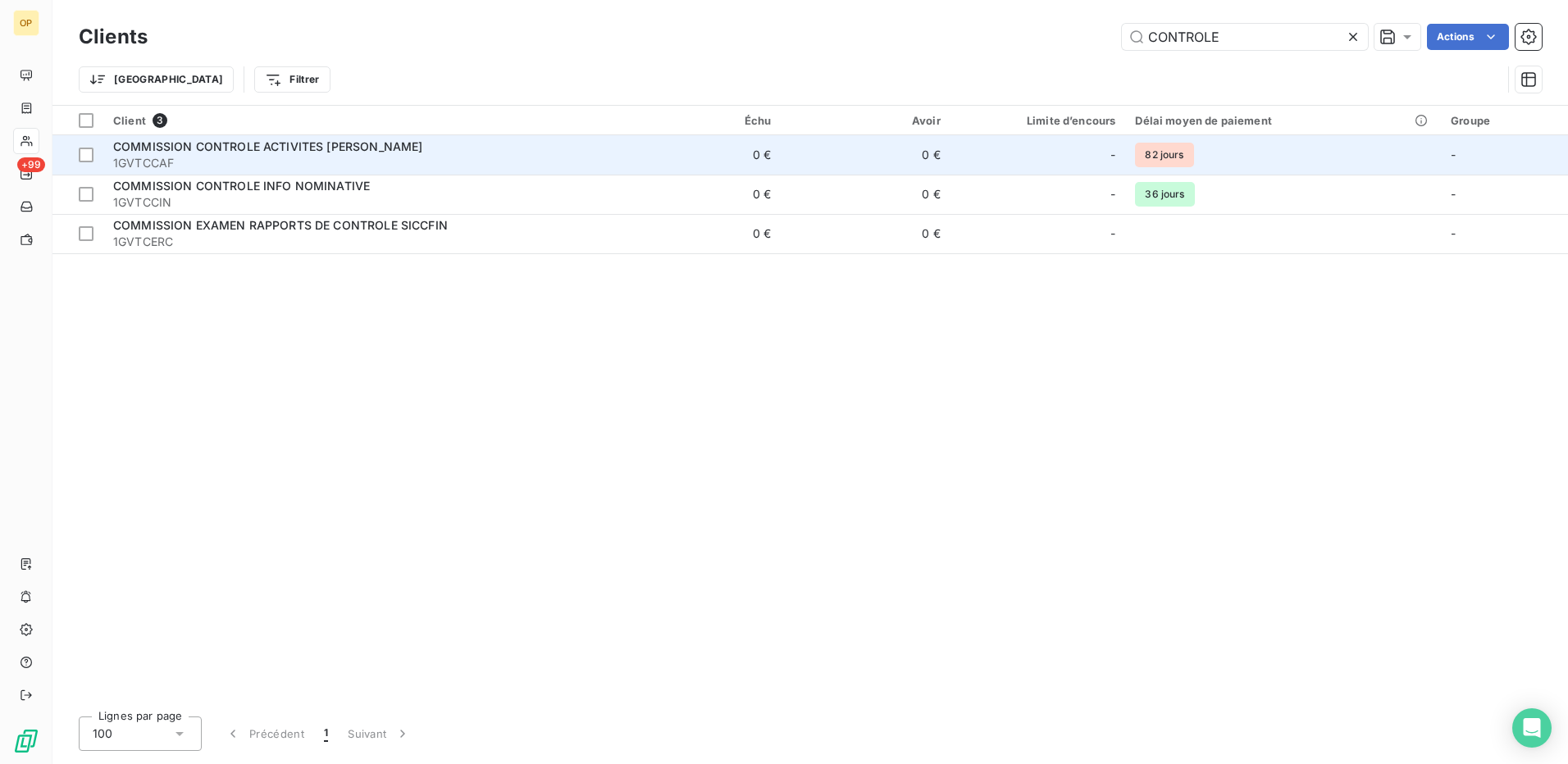
click at [408, 155] on span "1GVTCCAF" at bounding box center [357, 163] width 489 height 16
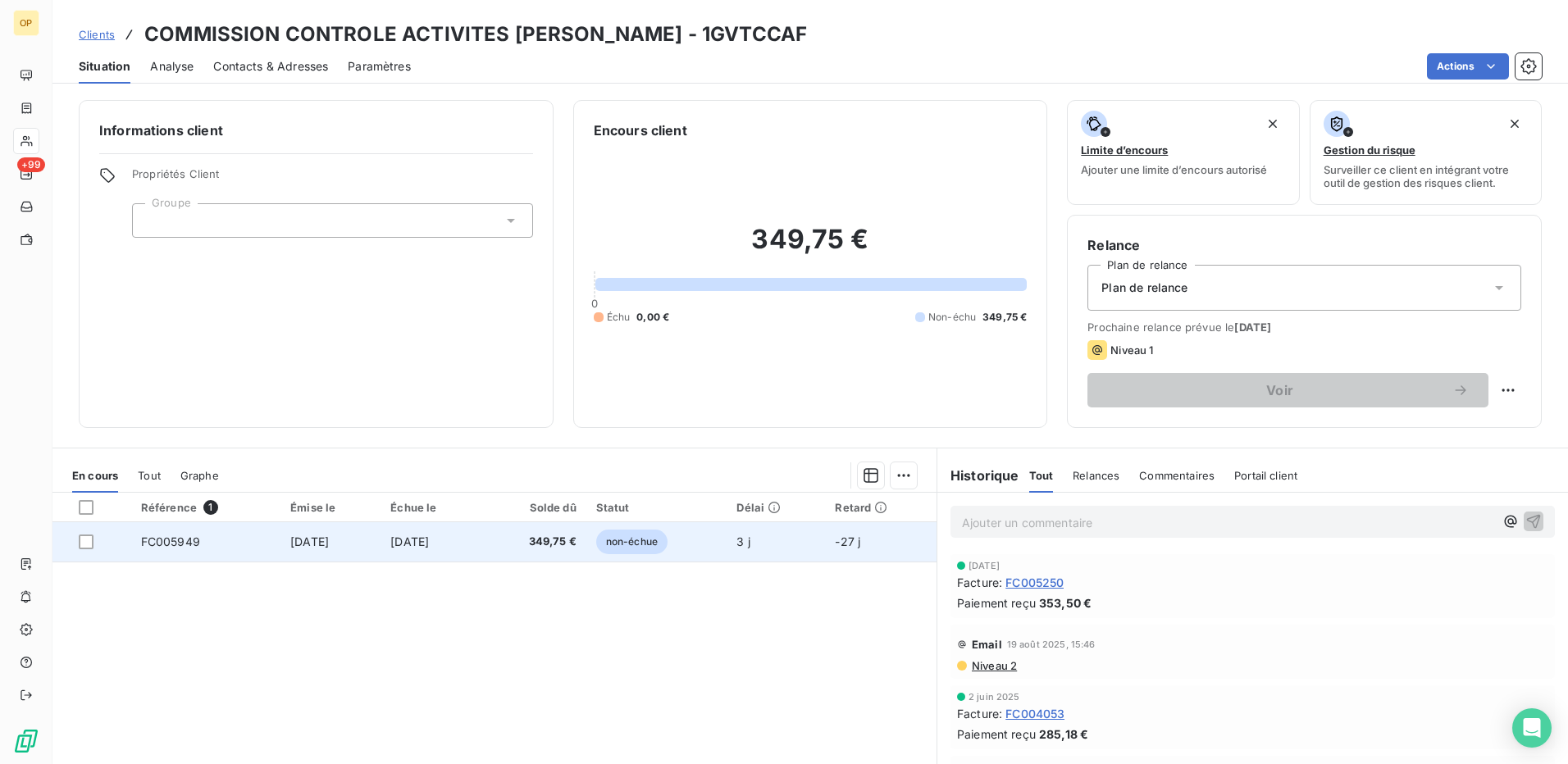
click at [561, 539] on span "349,75 €" at bounding box center [534, 542] width 85 height 16
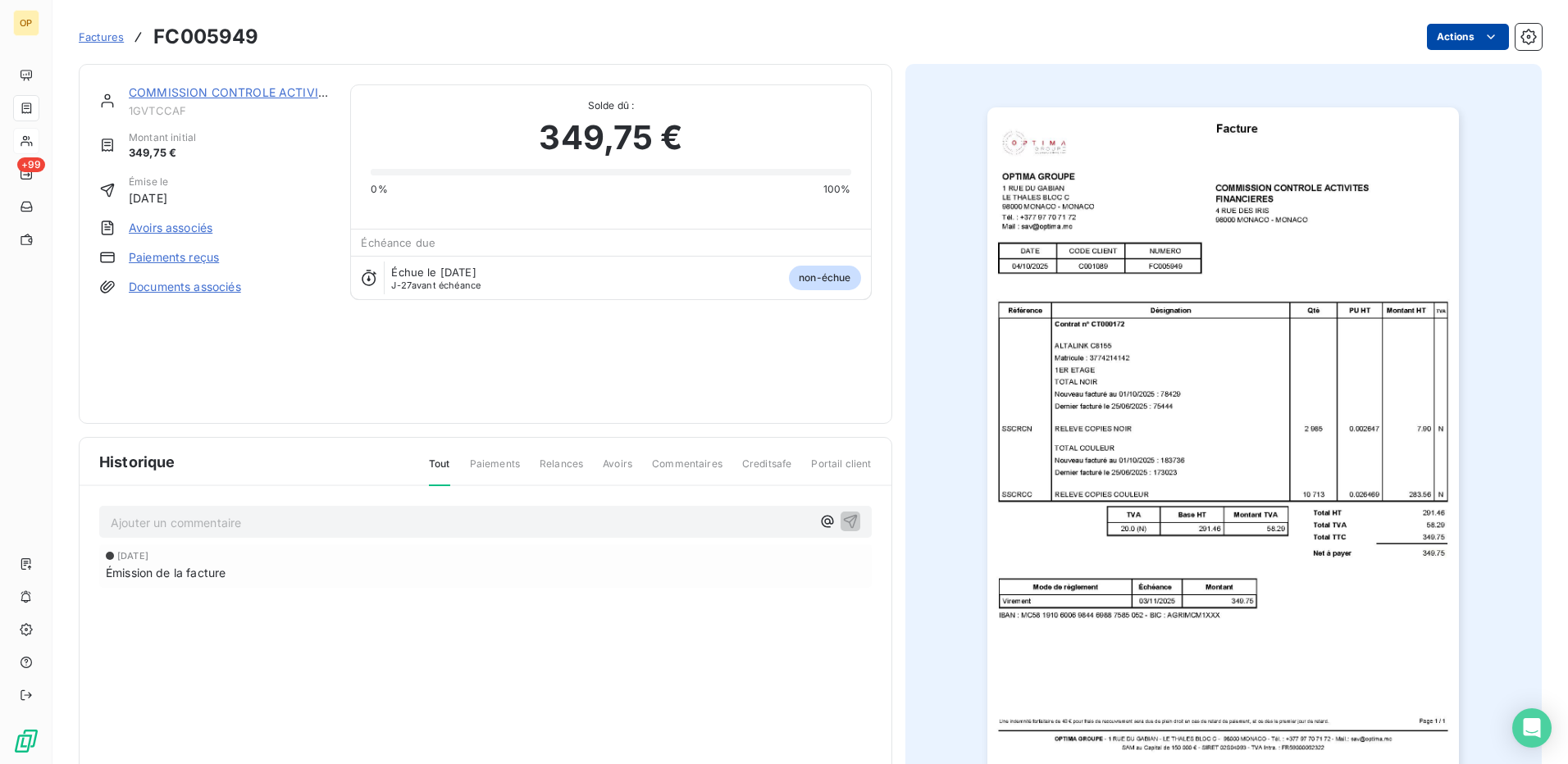
click at [1458, 48] on html "OP +99 Factures FC005949 Actions COMMISSION CONTROLE ACTIVITES [PERSON_NAME] 1G…" at bounding box center [784, 382] width 1568 height 764
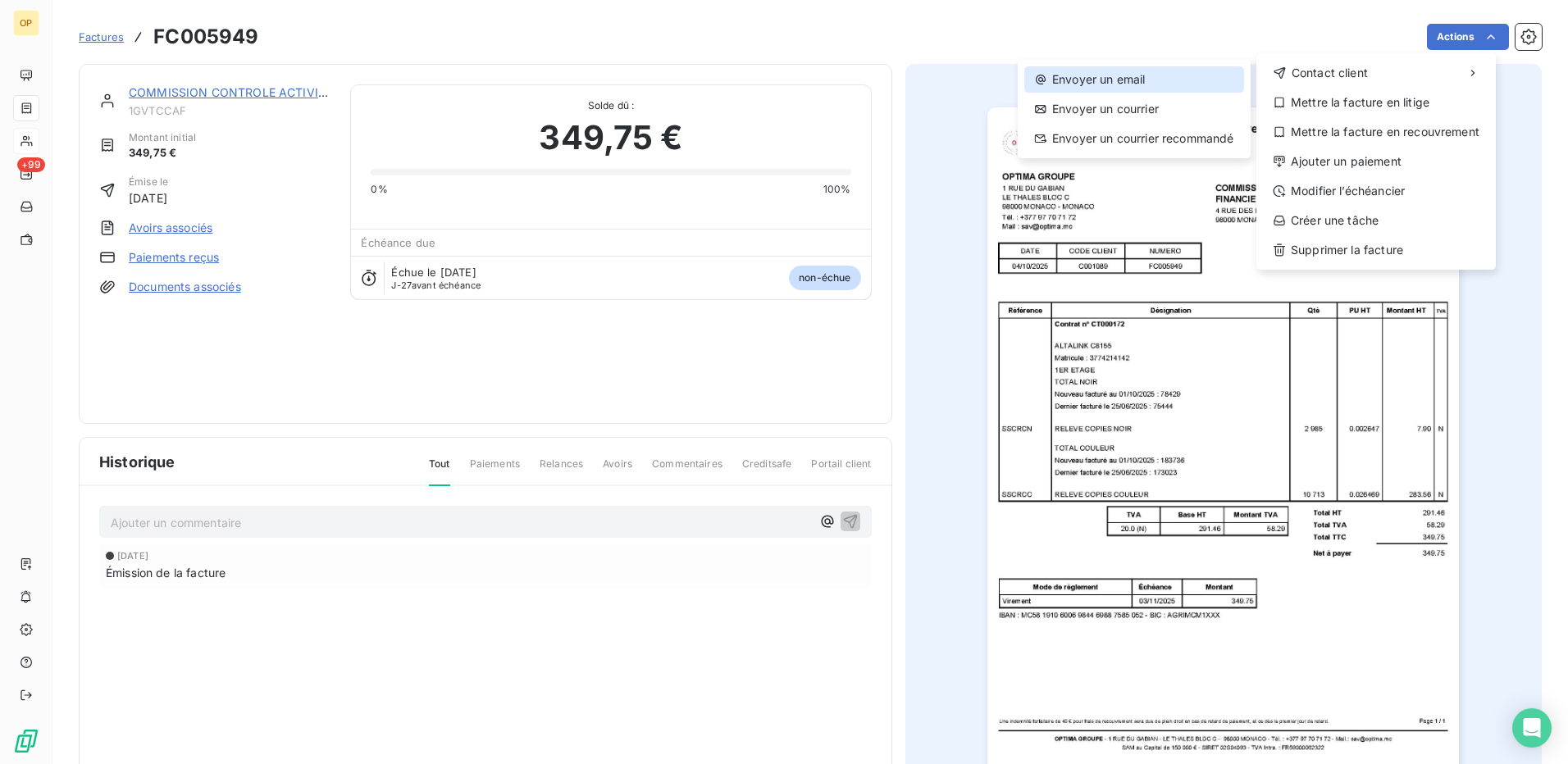
click at [1098, 77] on div "Envoyer un email" at bounding box center [1135, 79] width 220 height 26
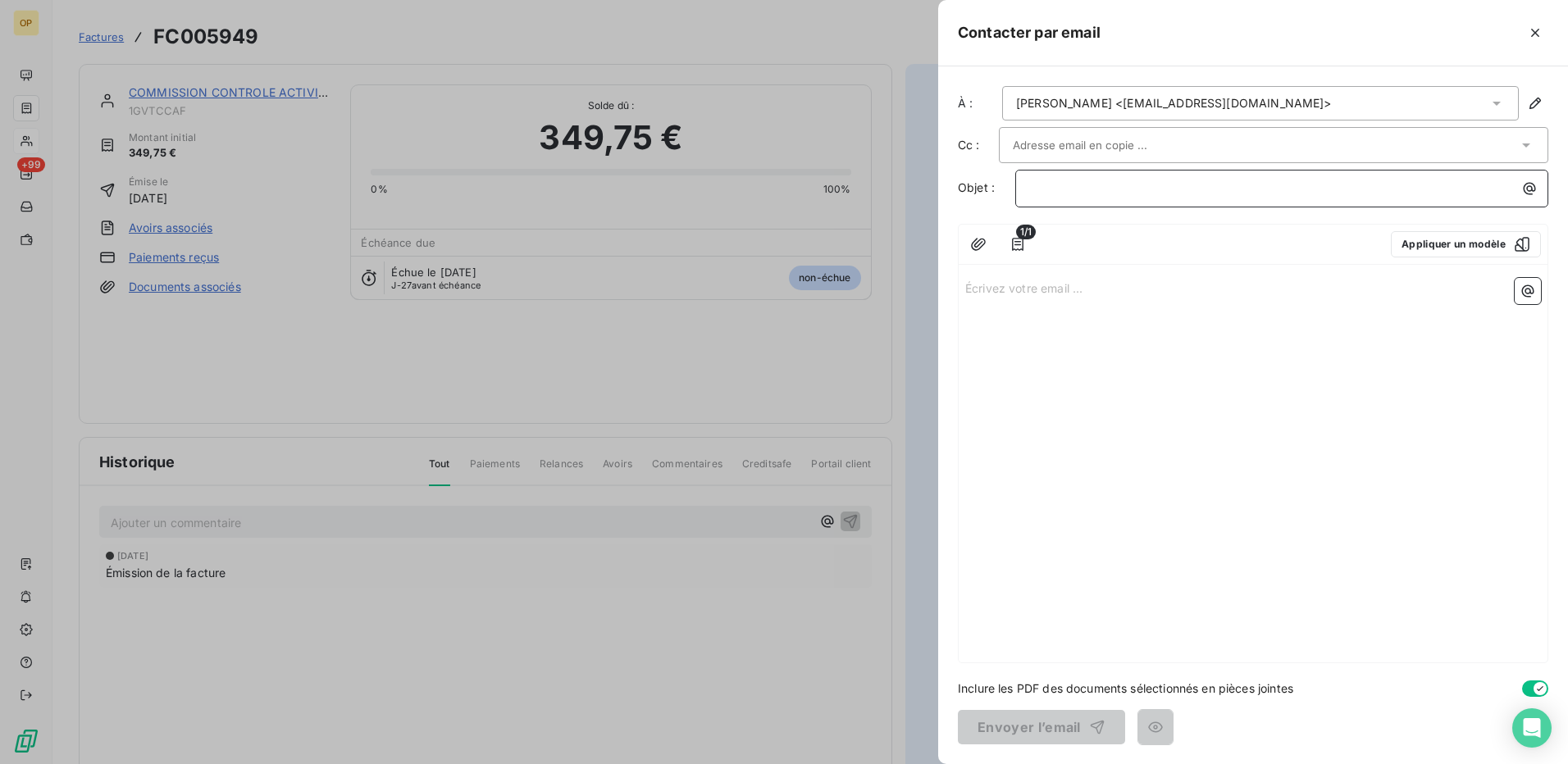
click at [1058, 191] on p "﻿" at bounding box center [1286, 188] width 513 height 19
click at [1128, 297] on div "Écrivez votre email ... ﻿" at bounding box center [1253, 467] width 589 height 391
click at [1537, 28] on icon "button" at bounding box center [1535, 33] width 16 height 16
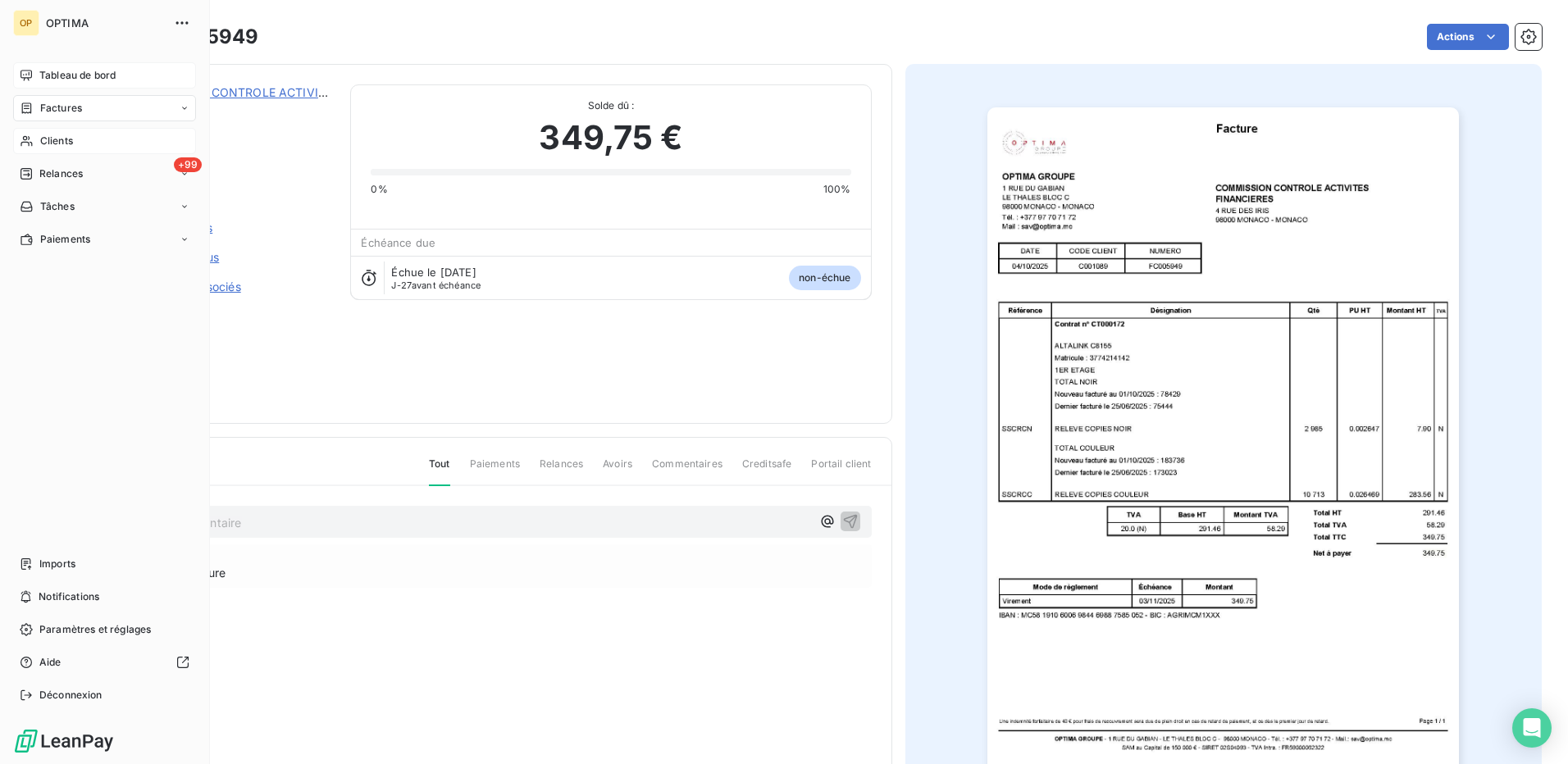
click at [55, 70] on span "Tableau de bord" at bounding box center [77, 75] width 76 height 15
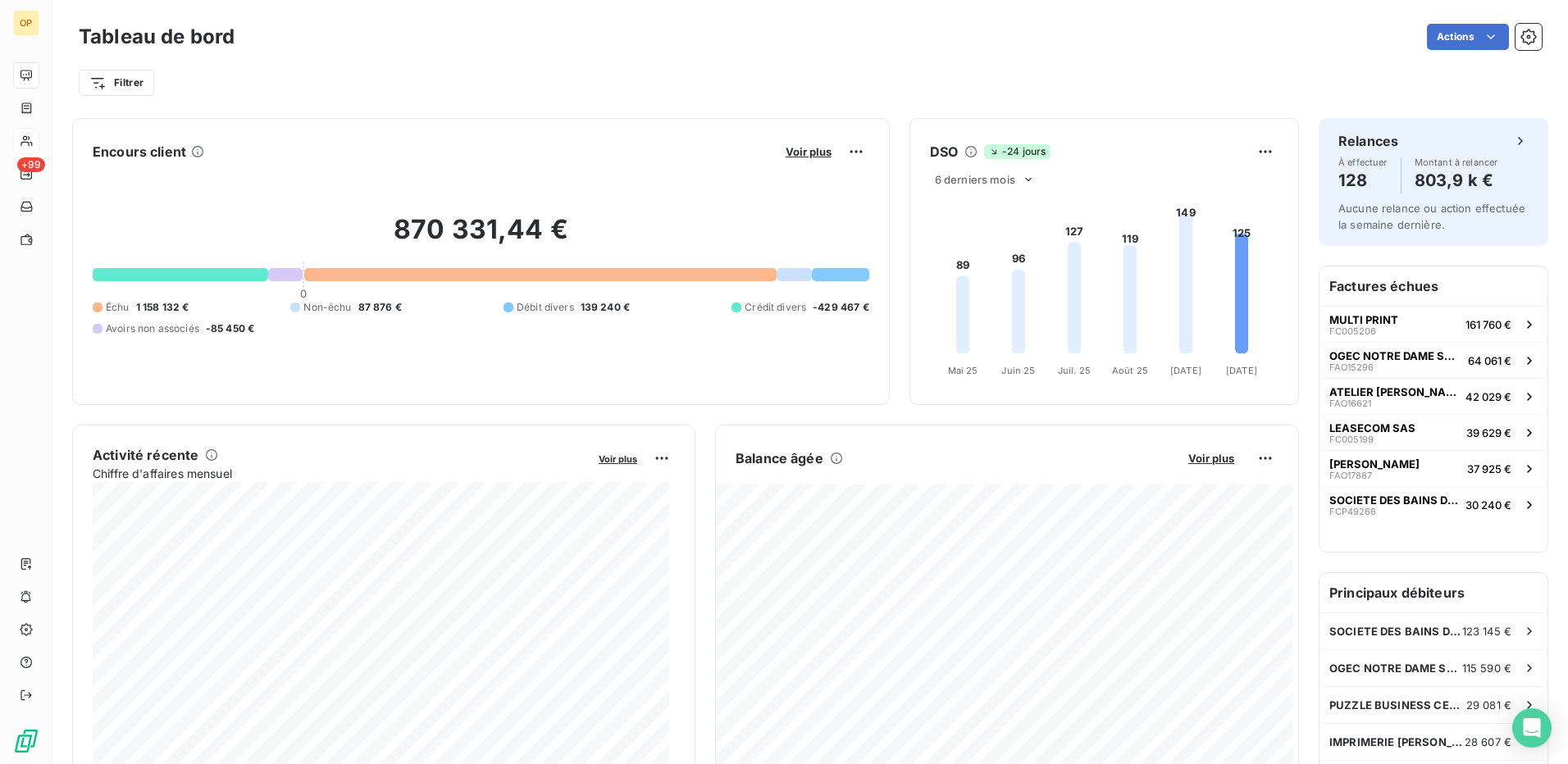
click at [465, 71] on div "Filtrer" at bounding box center [811, 83] width 1463 height 31
click at [640, 69] on div "Filtrer" at bounding box center [811, 83] width 1463 height 31
